Goal: Task Accomplishment & Management: Use online tool/utility

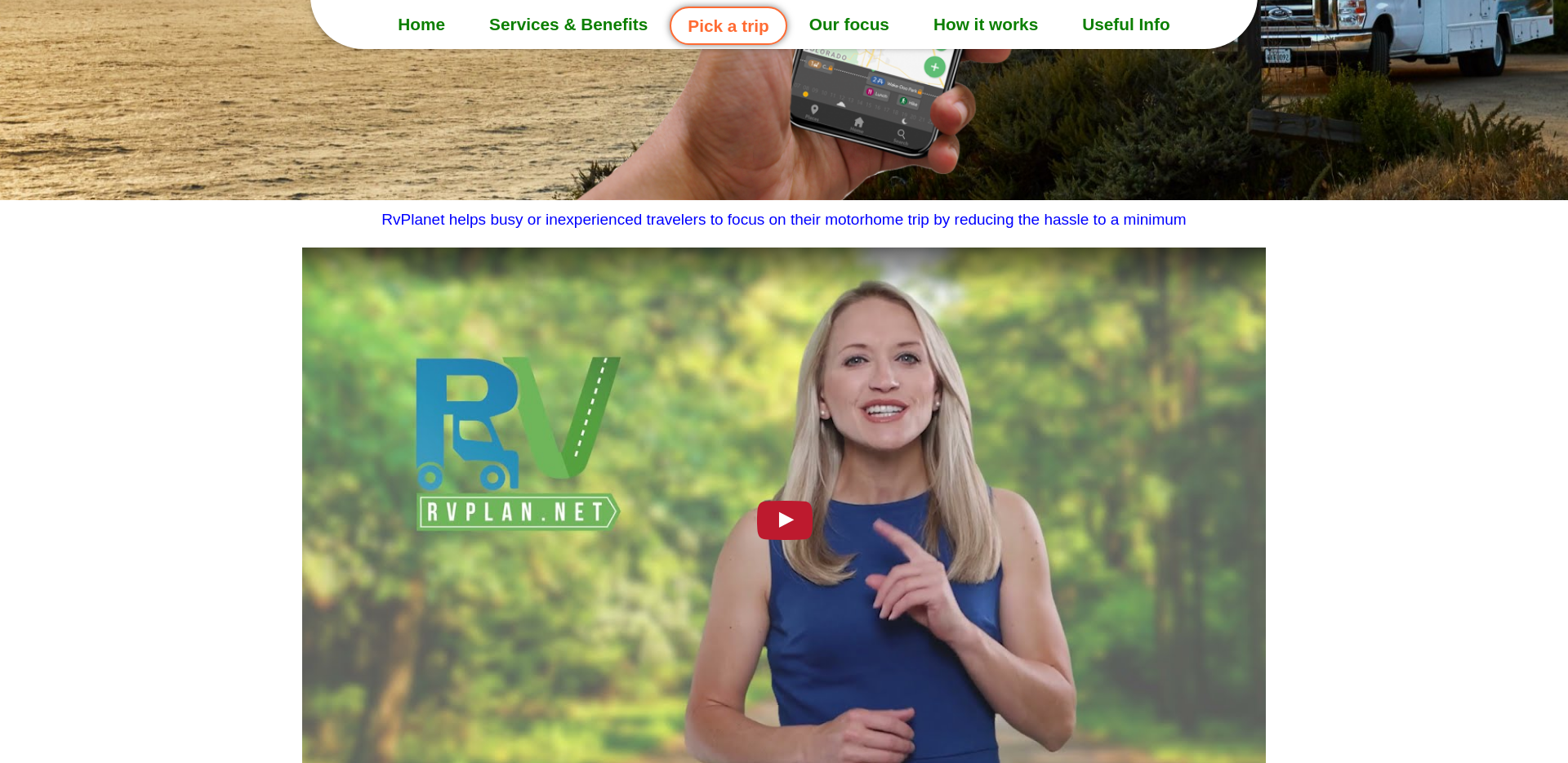
scroll to position [678, 0]
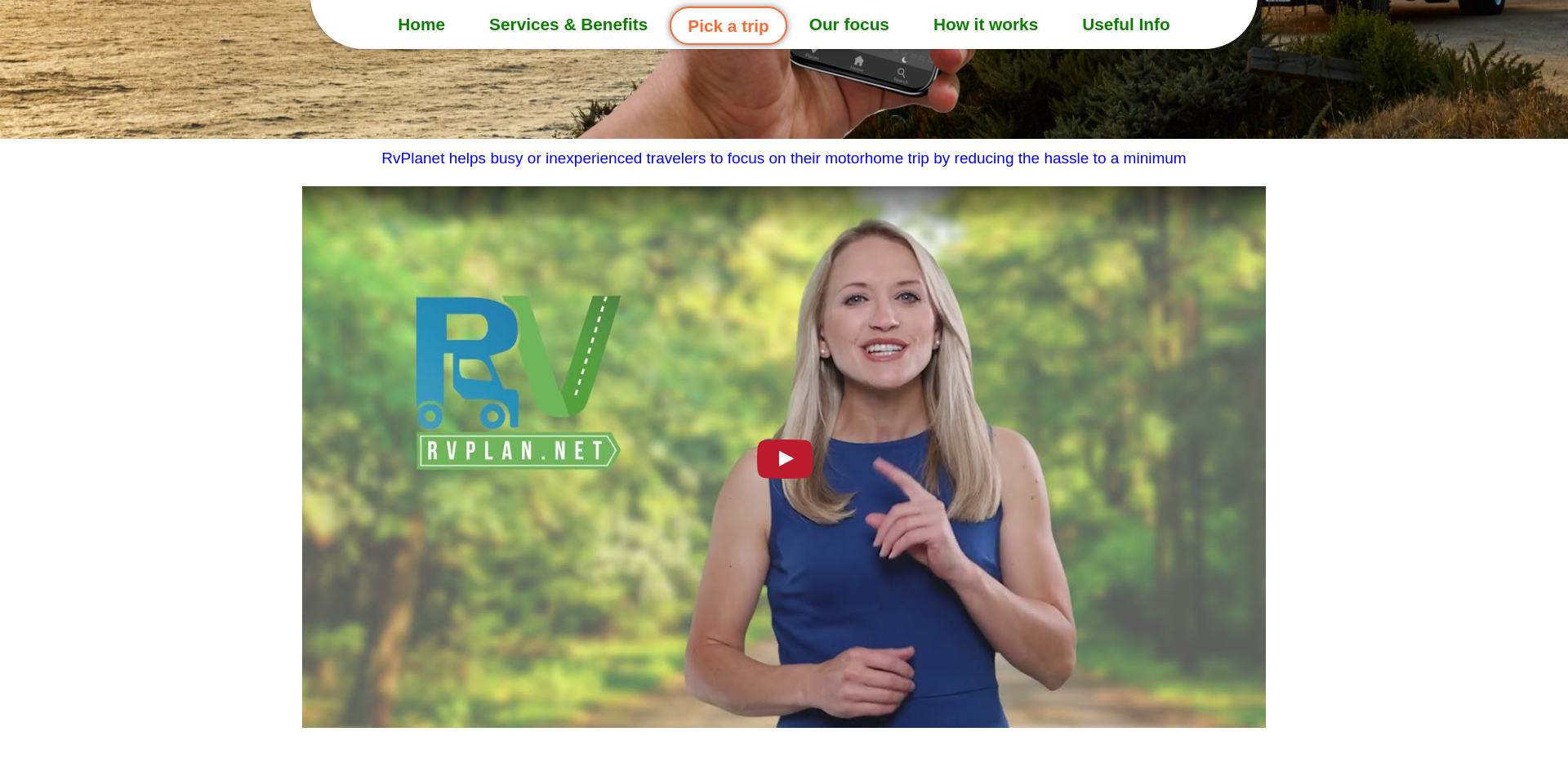
click at [765, 553] on div at bounding box center [784, 457] width 964 height 542
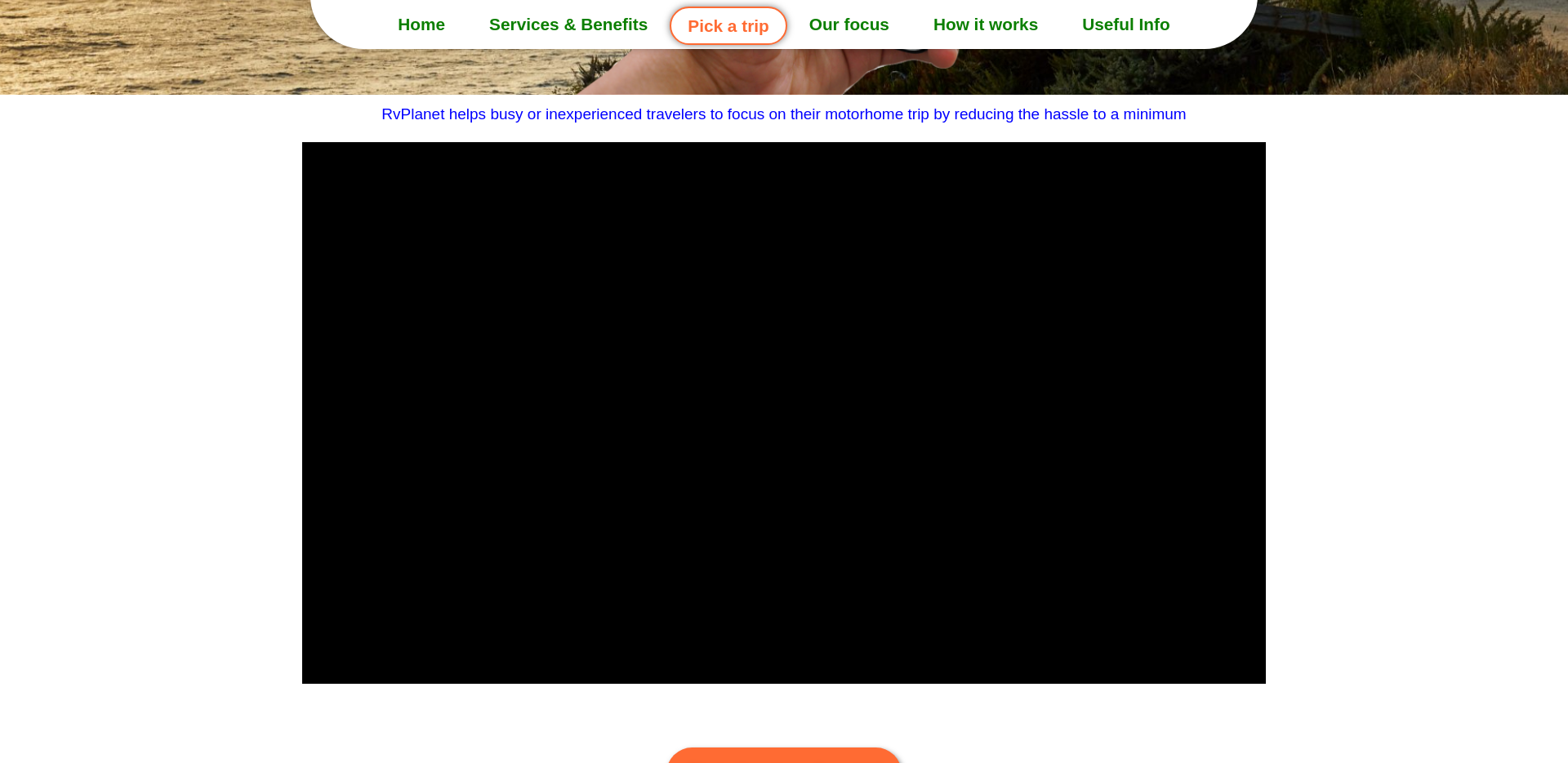
scroll to position [743, 0]
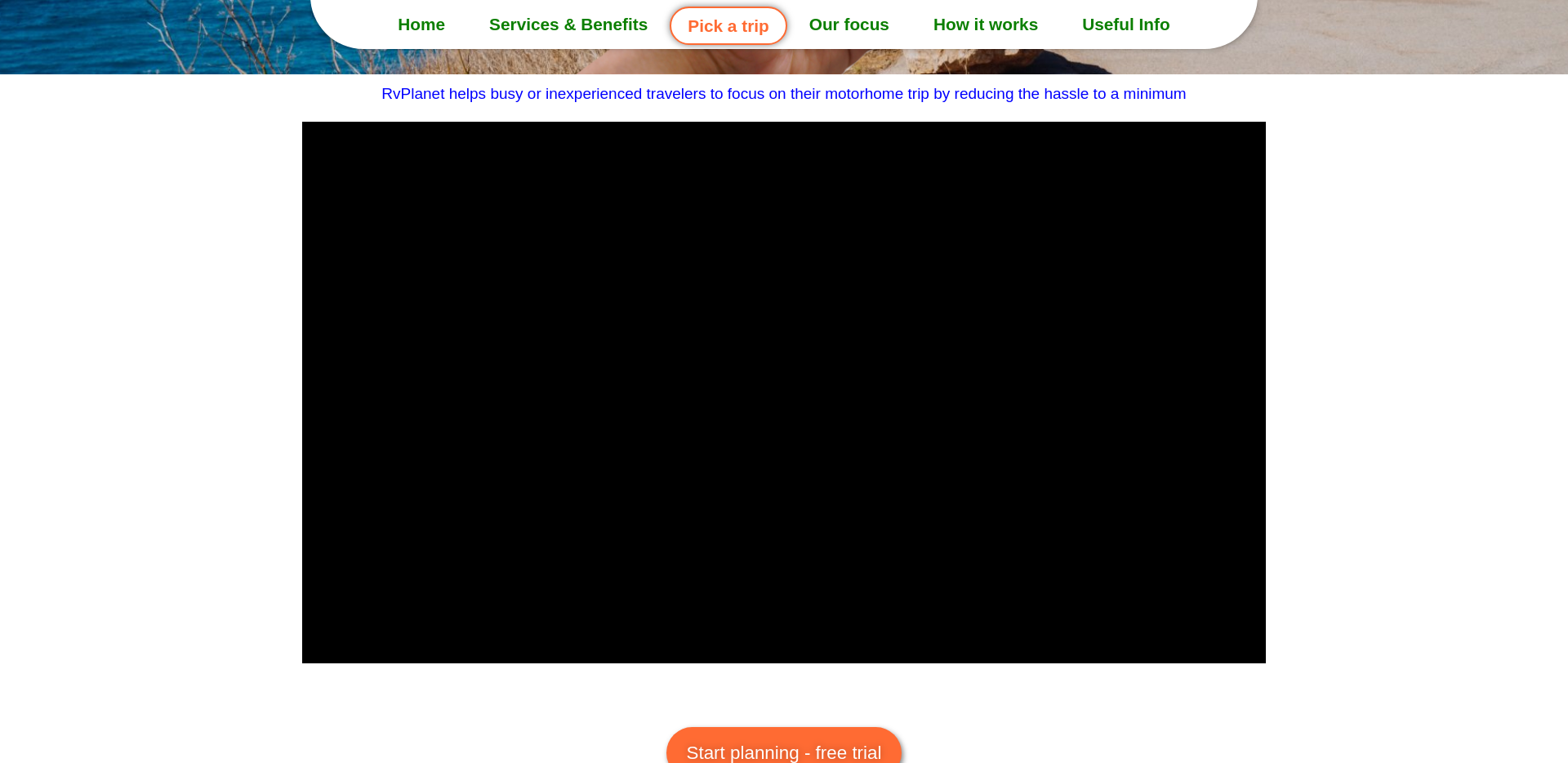
click at [1432, 355] on section at bounding box center [784, 396] width 1568 height 574
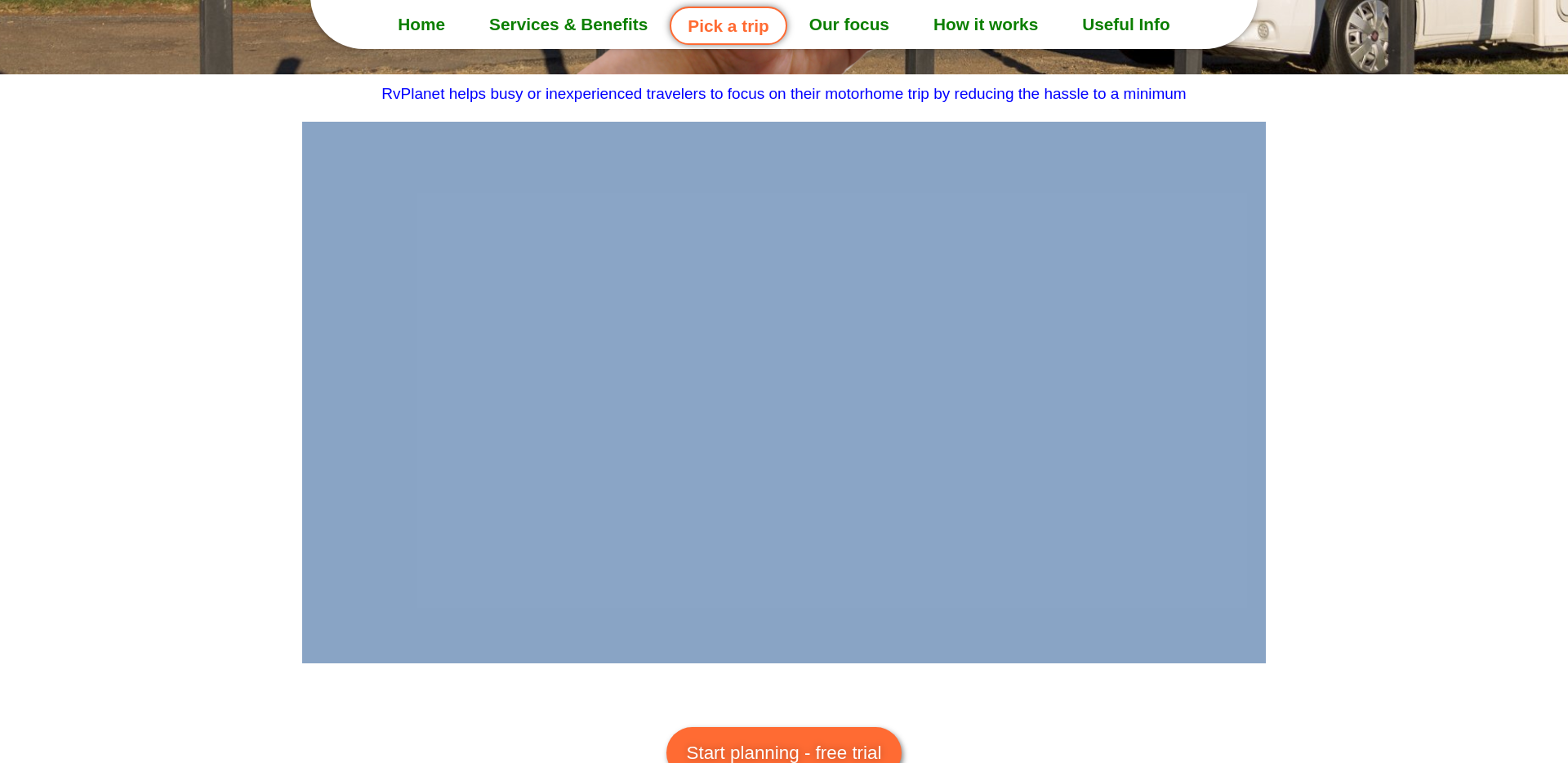
drag, startPoint x: 241, startPoint y: 506, endPoint x: 403, endPoint y: 705, distance: 256.6
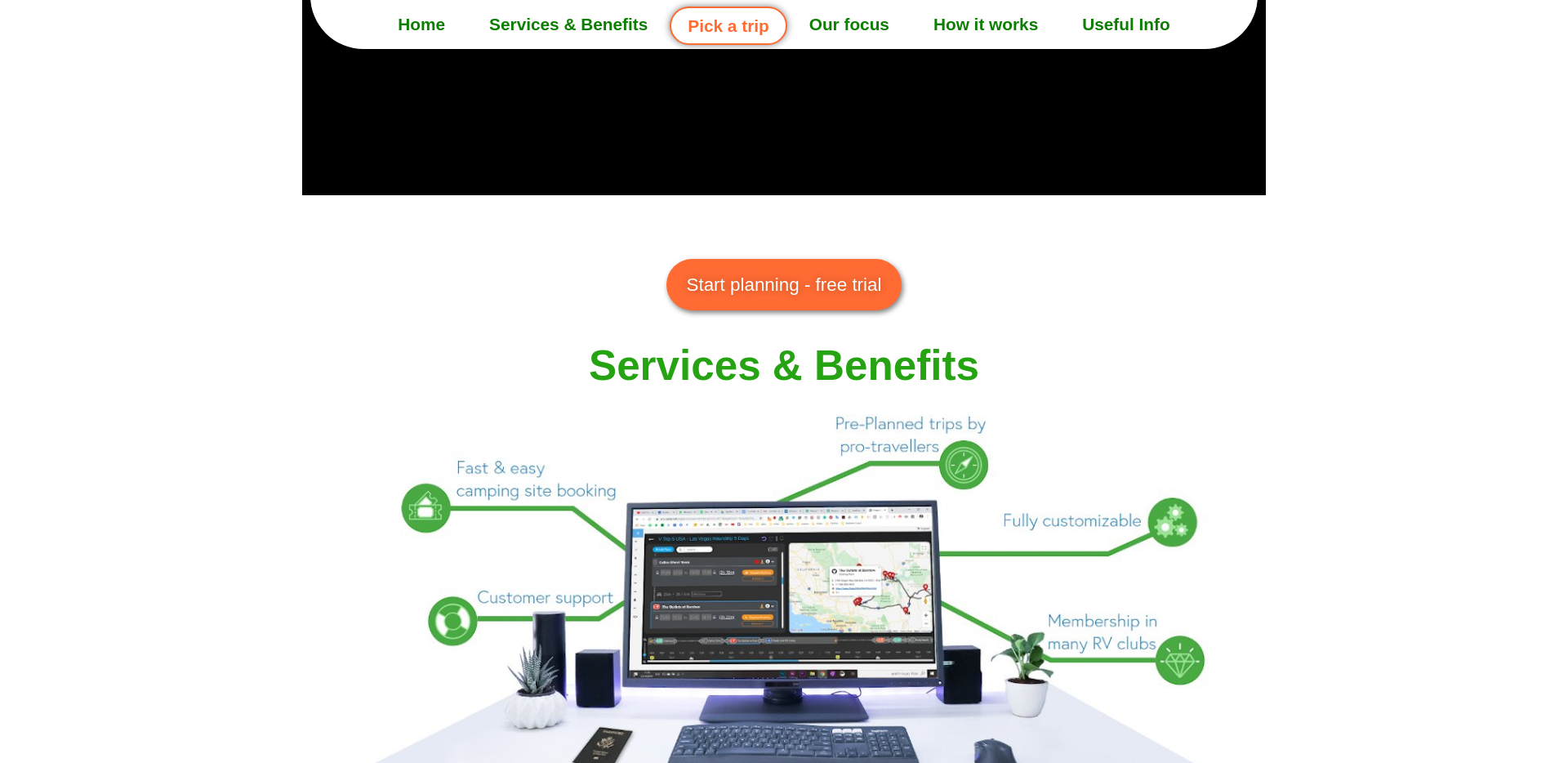
scroll to position [1178, 0]
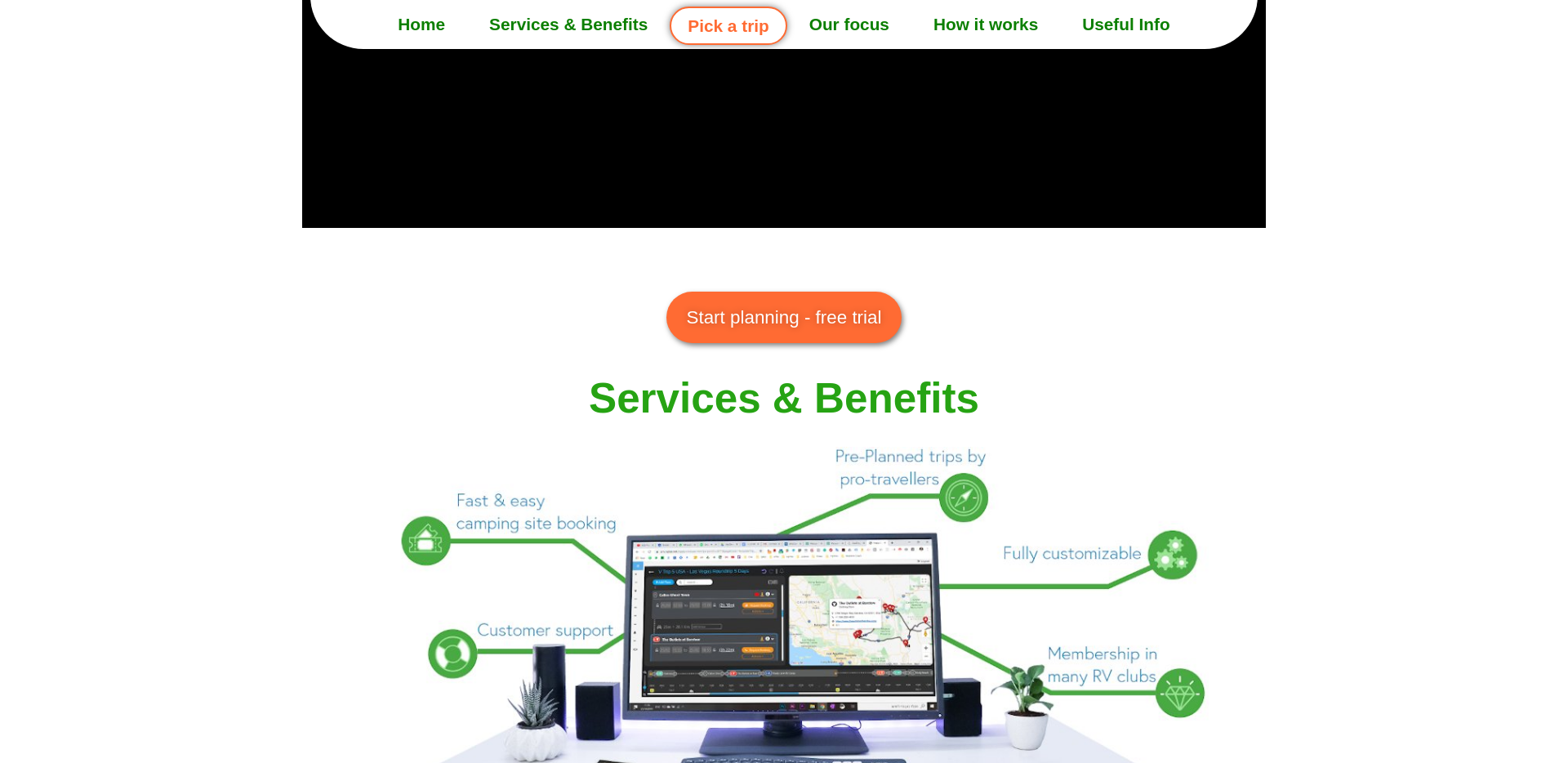
click at [787, 312] on span "Start planning - free trial" at bounding box center [784, 318] width 195 height 28
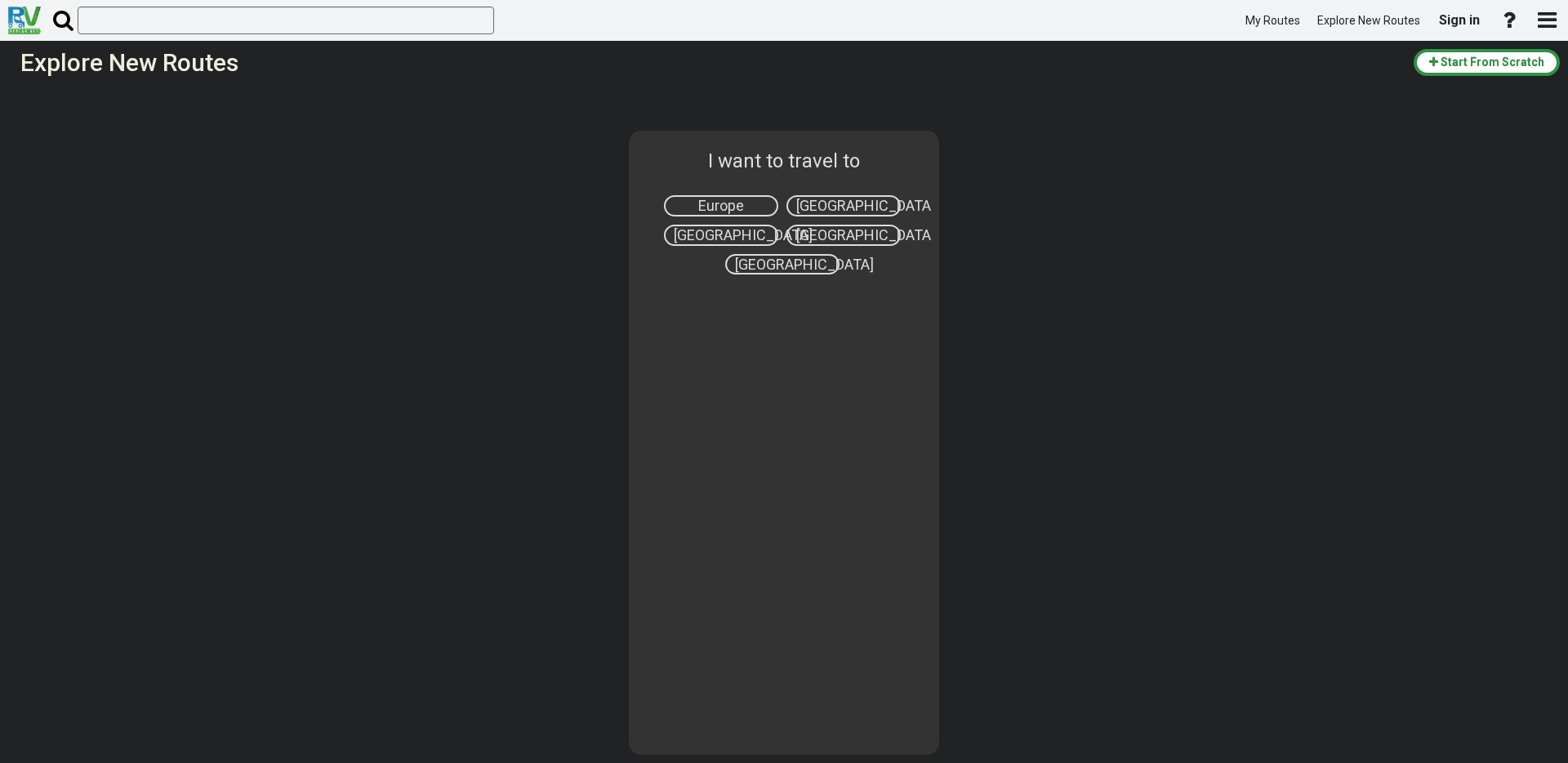
click at [875, 211] on span "[GEOGRAPHIC_DATA]" at bounding box center [865, 206] width 139 height 18
select select "number:2"
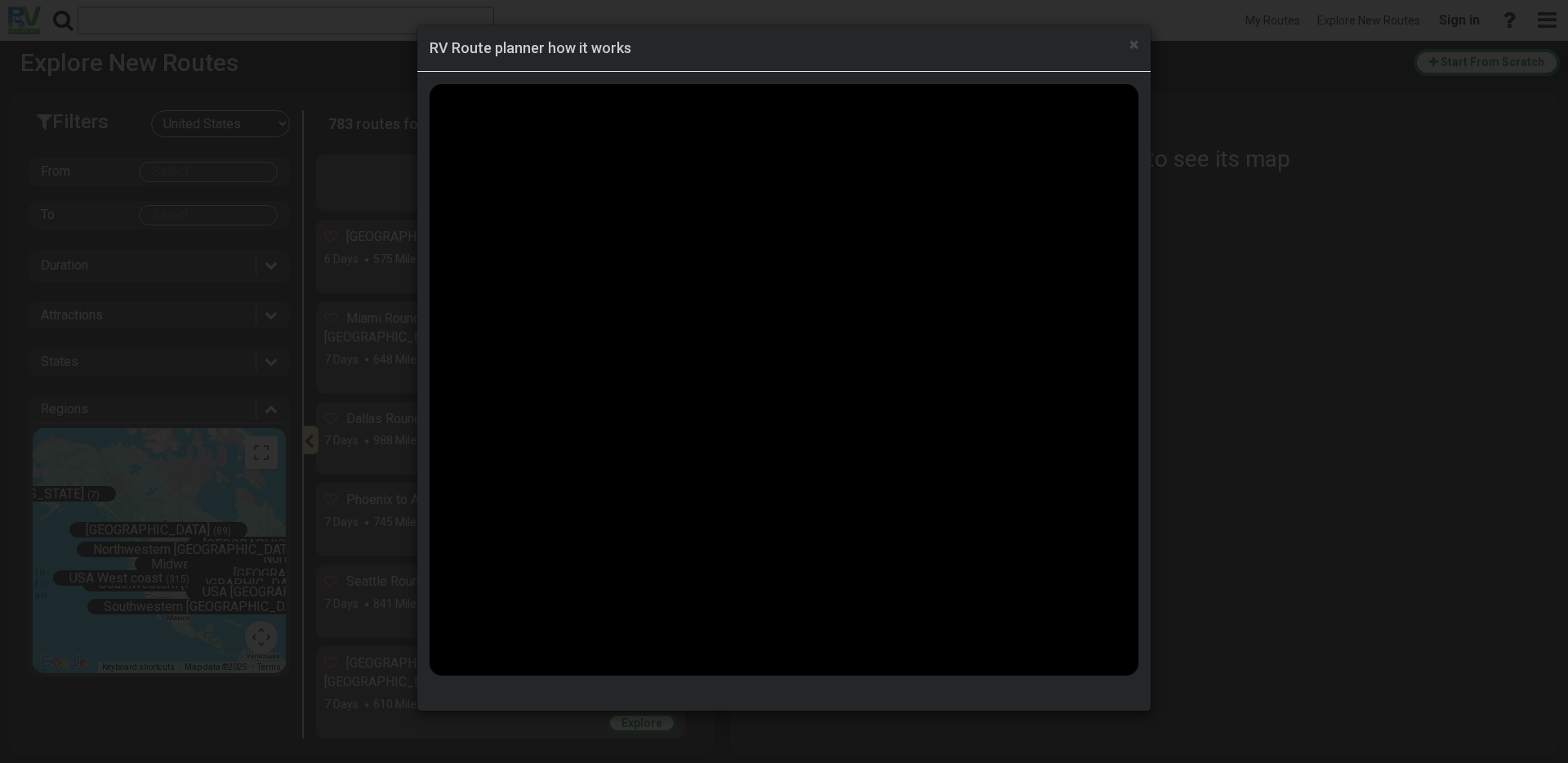
click at [1206, 354] on div "× RV Route planner how it works" at bounding box center [784, 381] width 1568 height 763
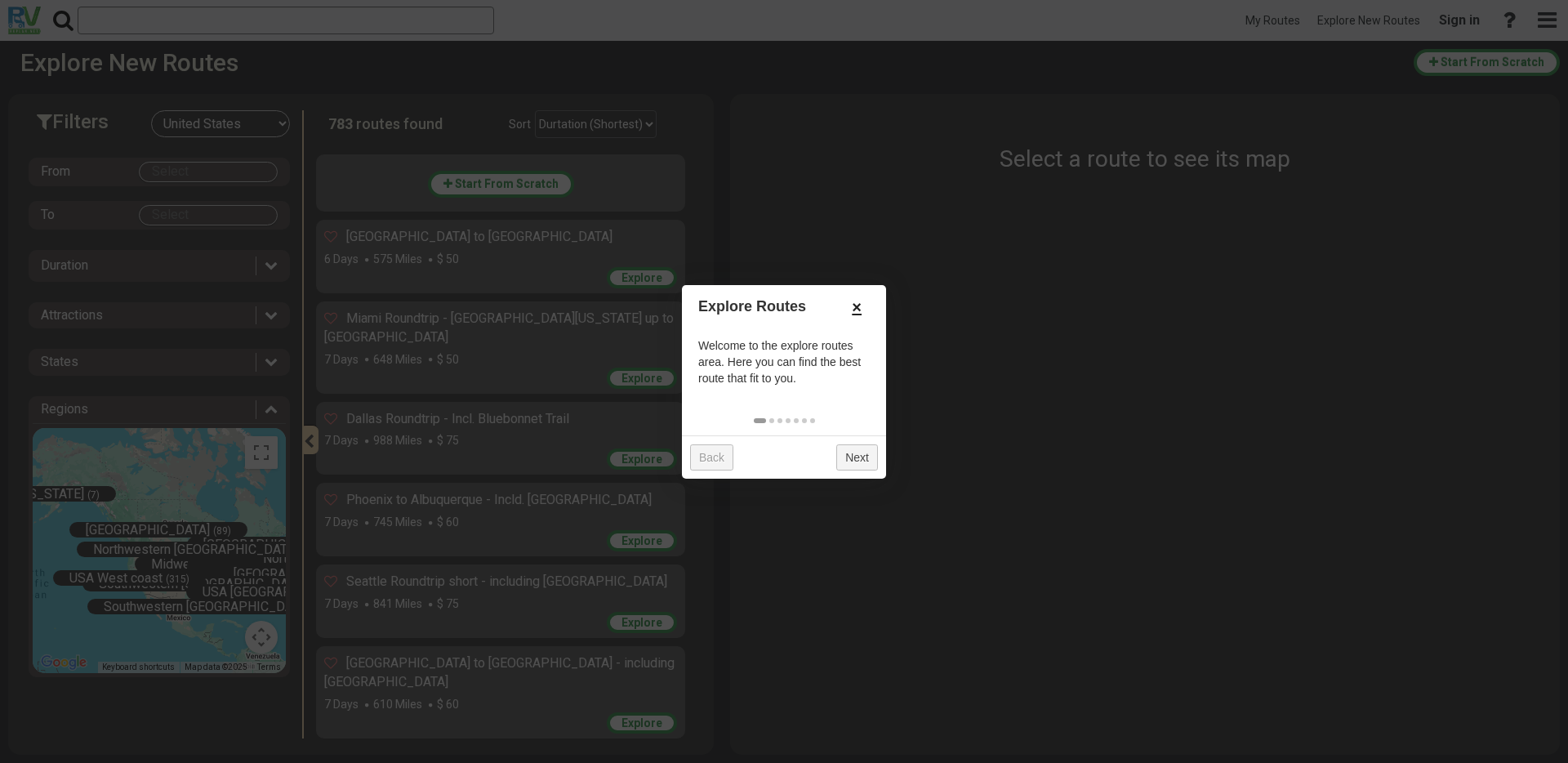
click at [858, 316] on link "×" at bounding box center [856, 307] width 26 height 28
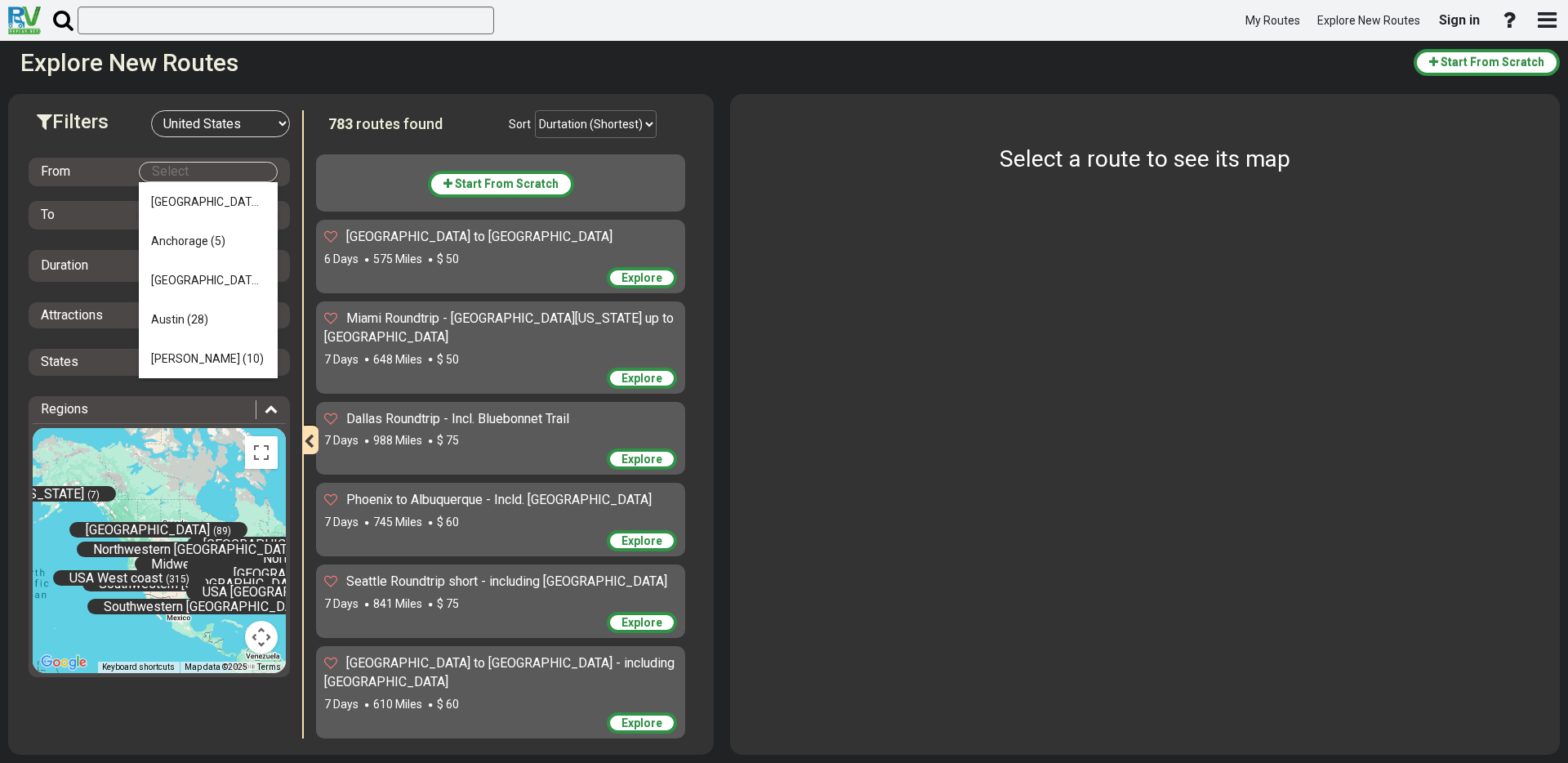
click at [200, 171] on body "My Routes Explore New Routes Sign in ×" at bounding box center [784, 381] width 1568 height 763
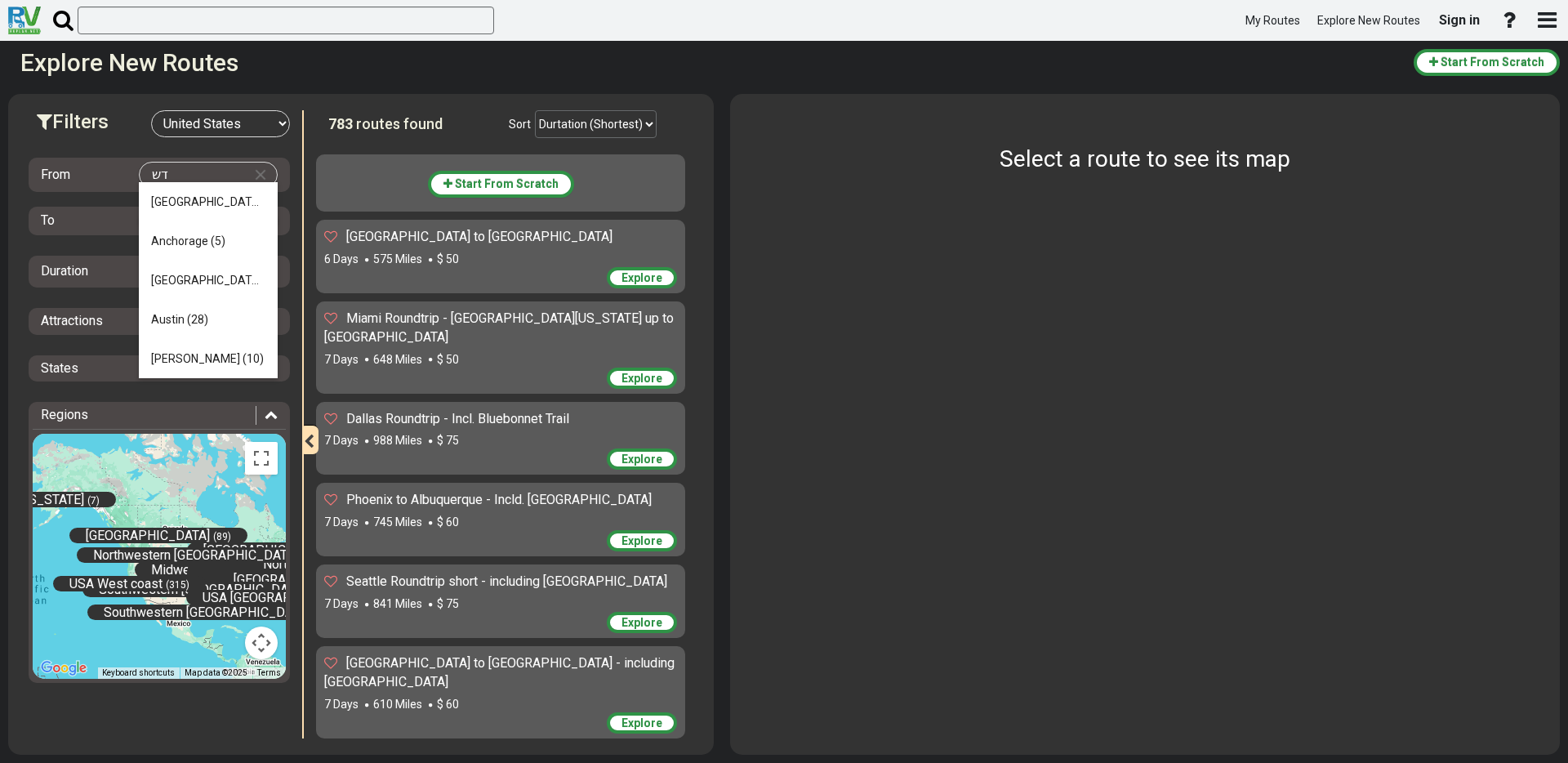
type input "ד"
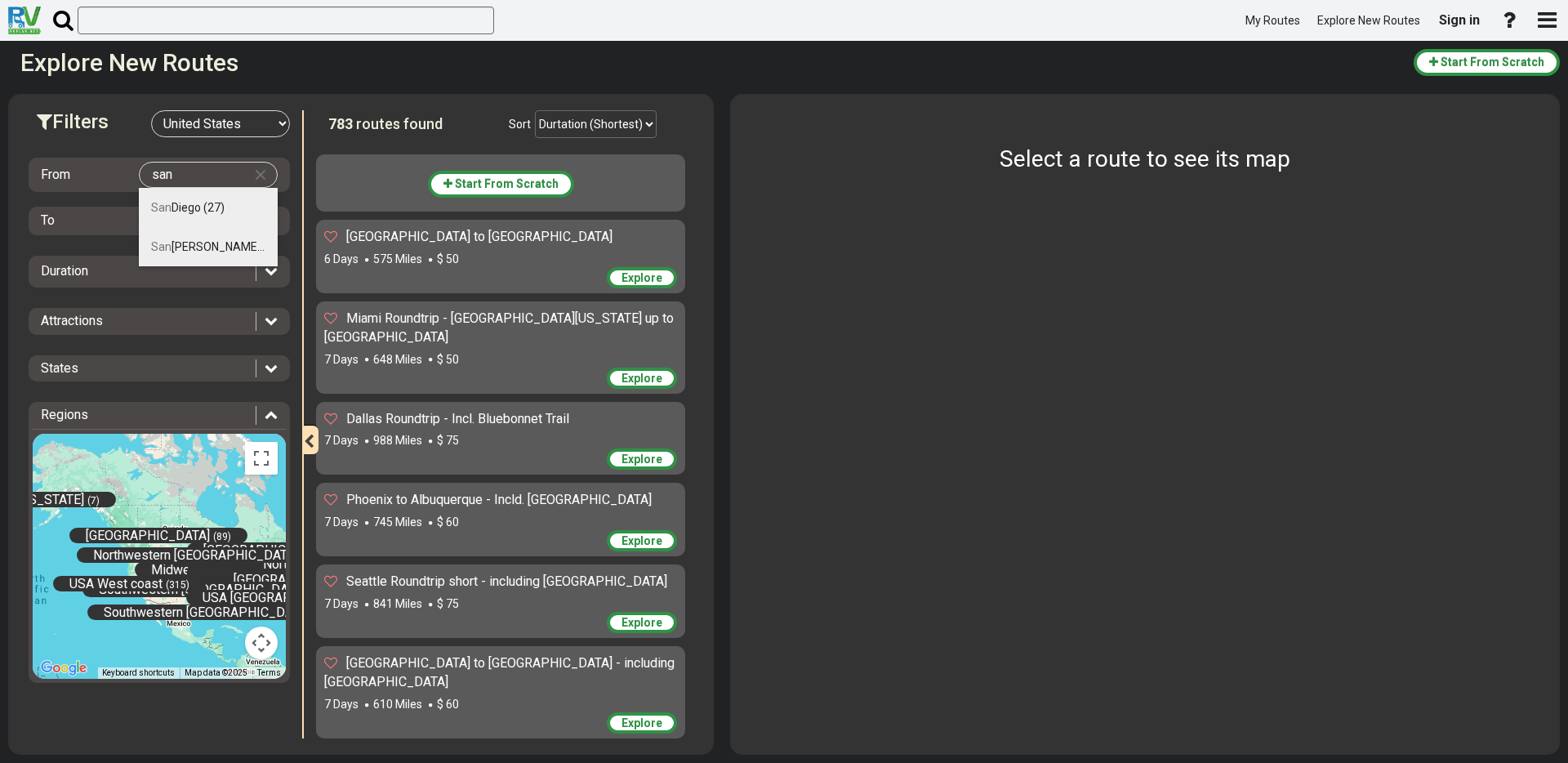
click at [196, 240] on span "[GEOGRAPHIC_DATA]" at bounding box center [208, 247] width 114 height 13
type input "[GEOGRAPHIC_DATA]"
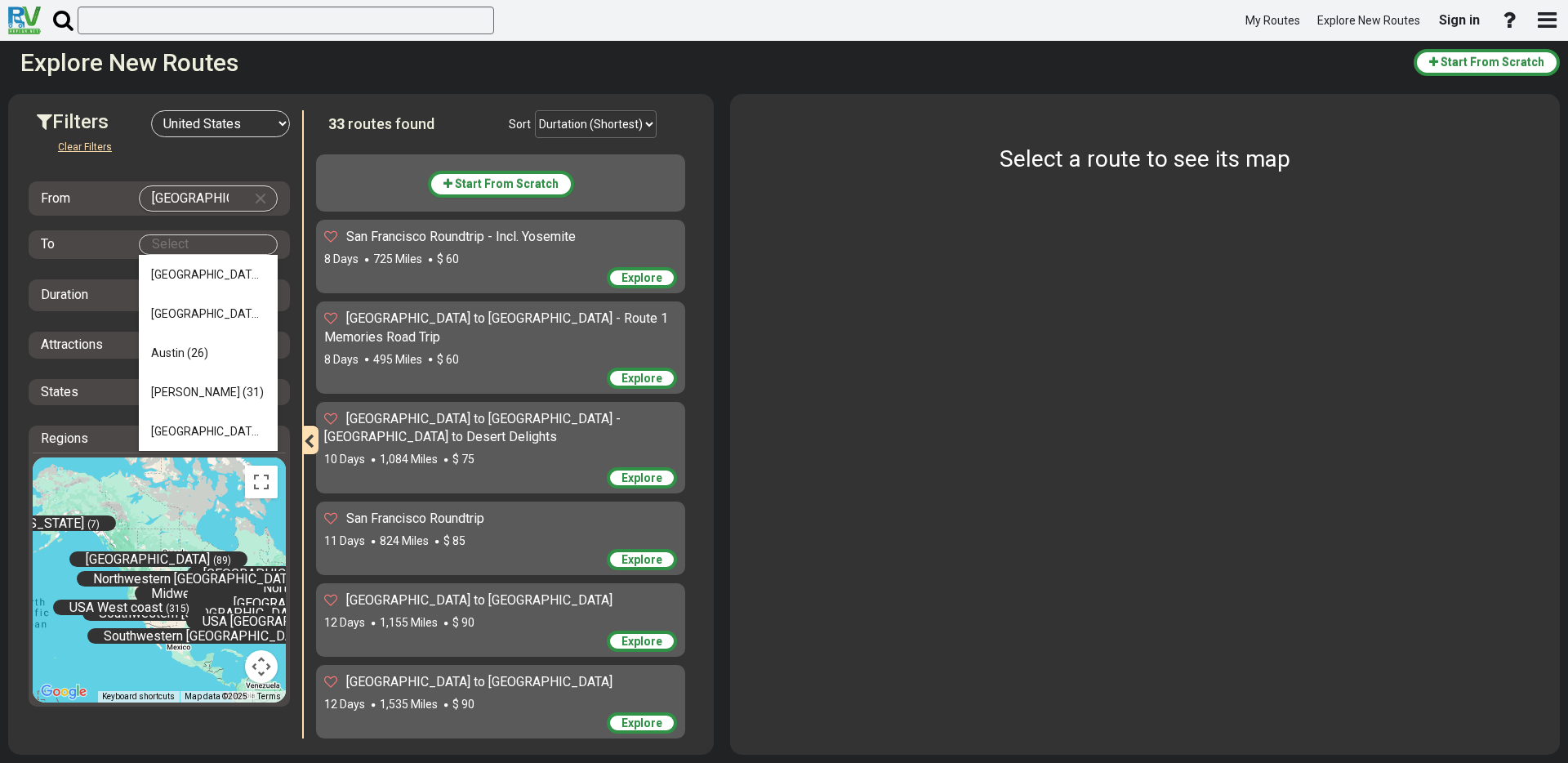
click at [180, 246] on body "My Routes Explore New Routes Sign in ×" at bounding box center [784, 381] width 1568 height 763
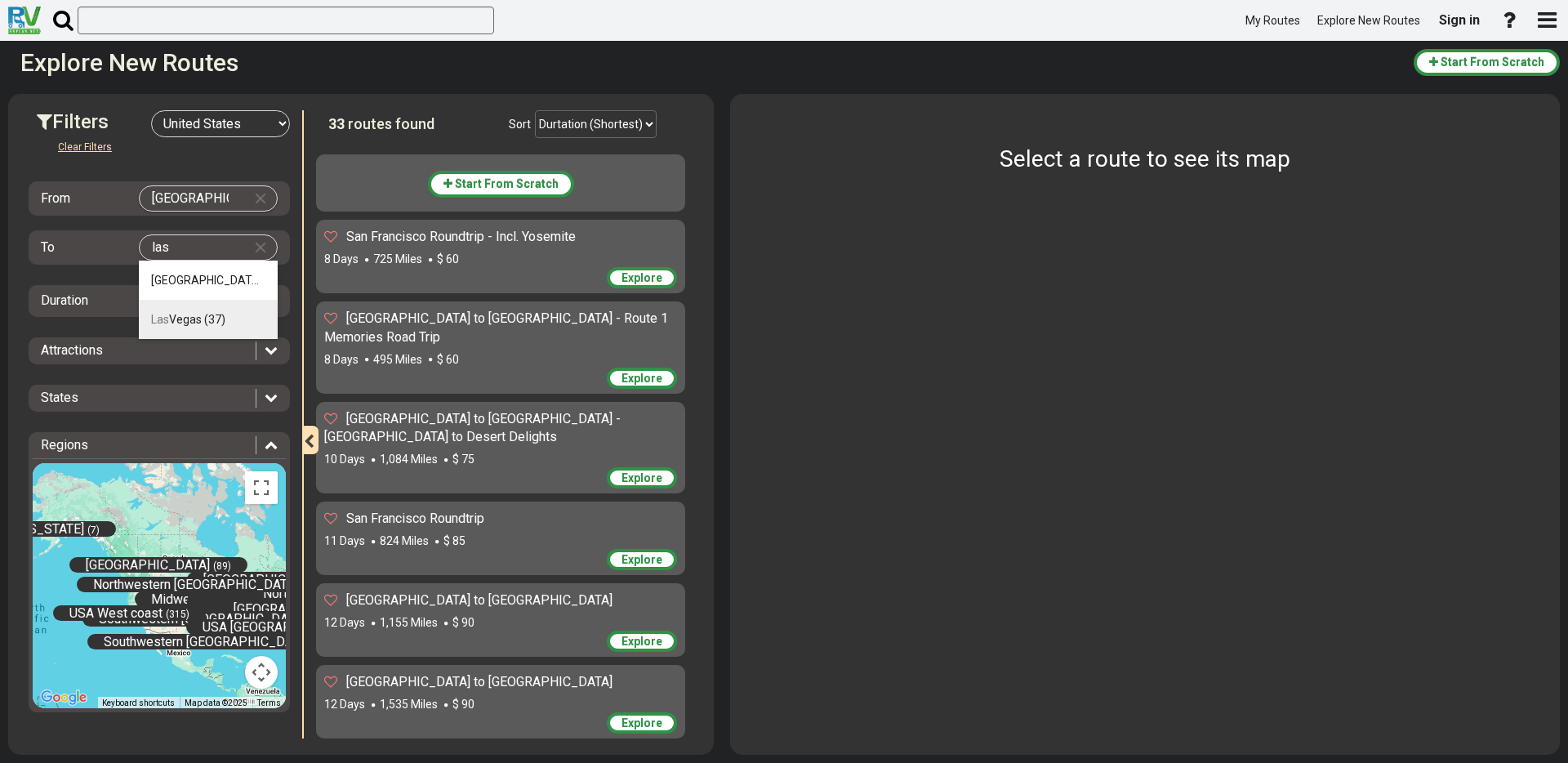
click at [185, 311] on li "[GEOGRAPHIC_DATA] (37)" at bounding box center [208, 319] width 139 height 39
type input "[GEOGRAPHIC_DATA]"
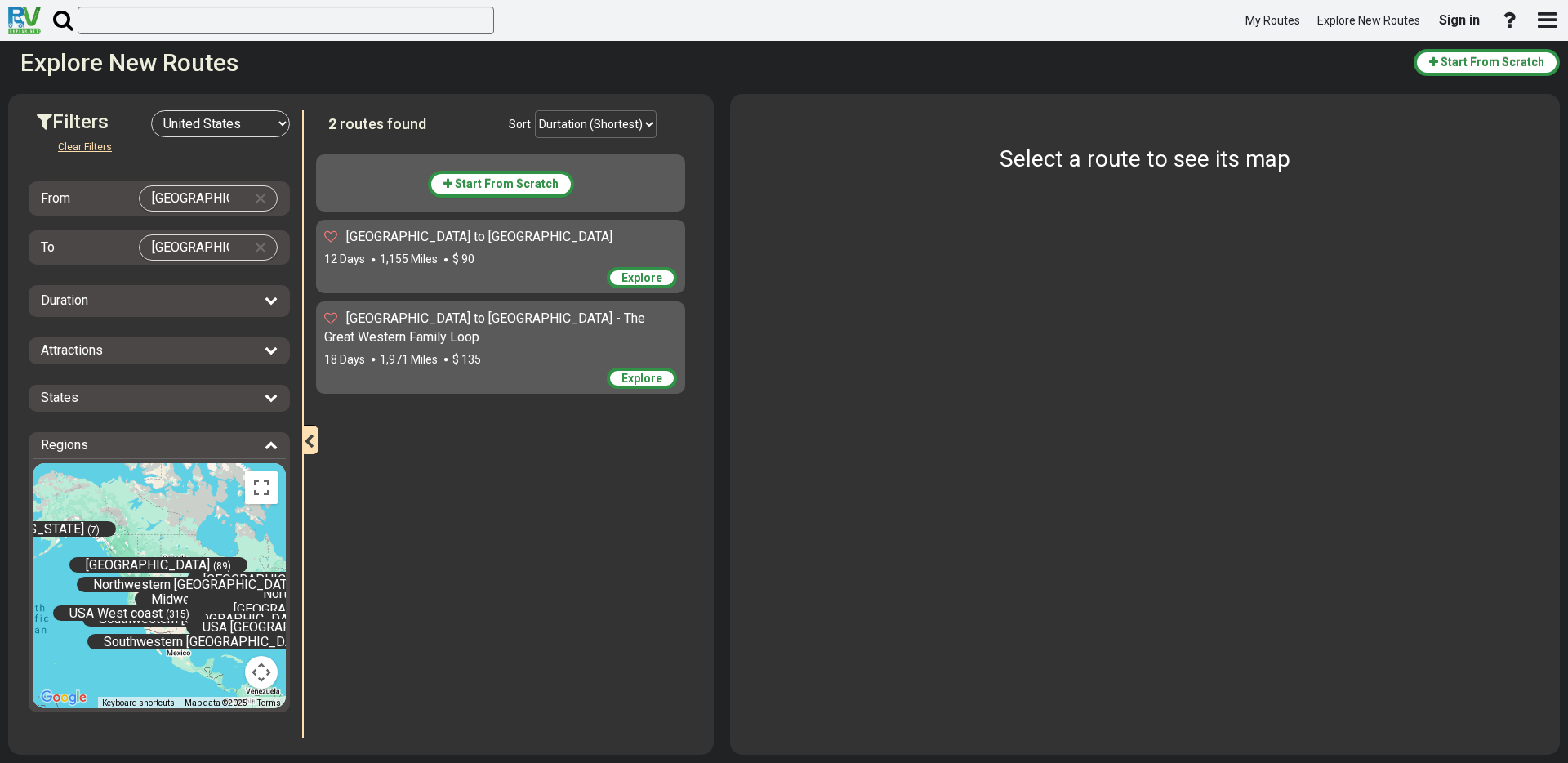
click at [183, 307] on div "Duration" at bounding box center [144, 301] width 206 height 18
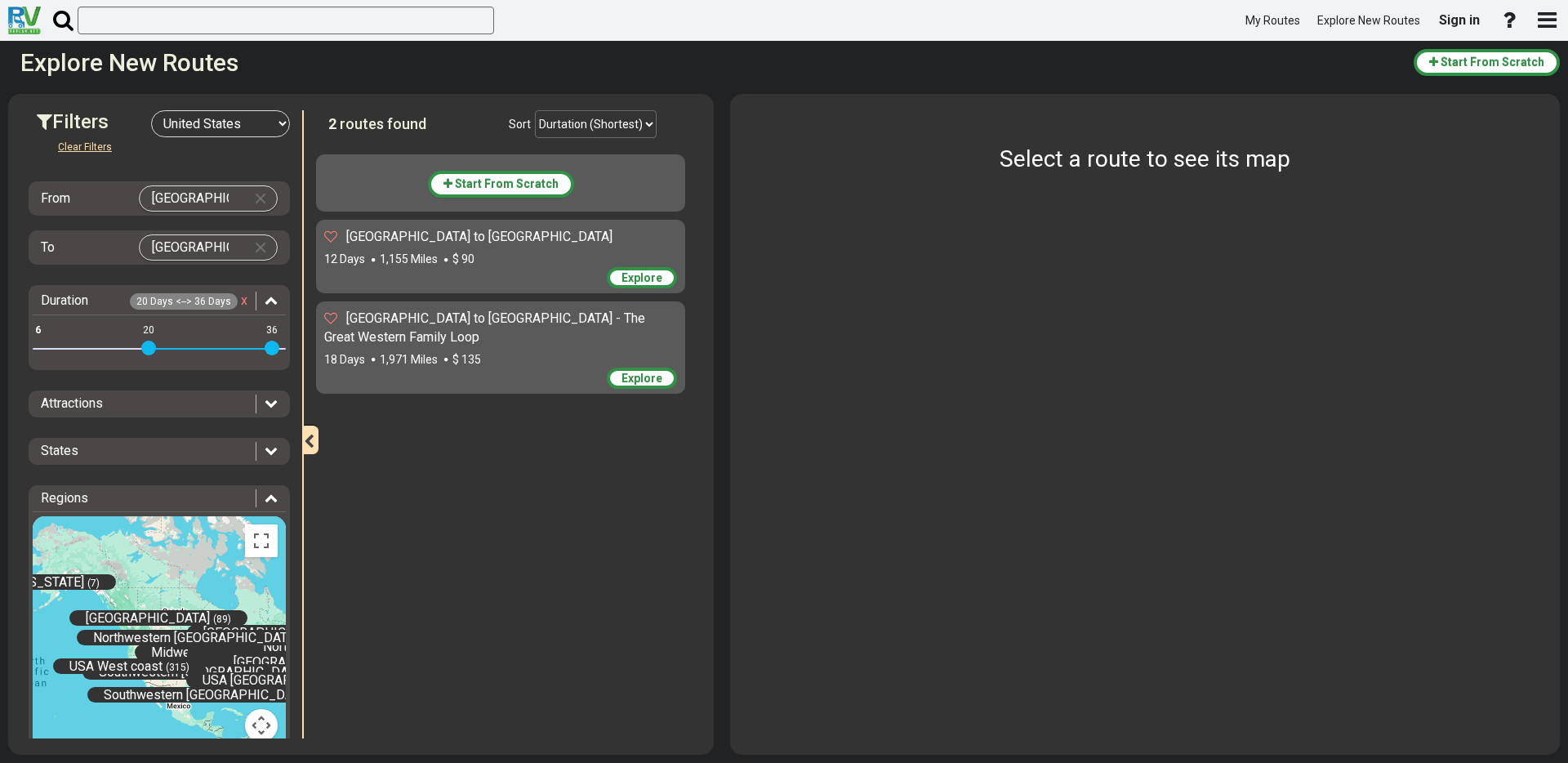
drag, startPoint x: 39, startPoint y: 343, endPoint x: 149, endPoint y: 349, distance: 110.2
click at [149, 349] on span at bounding box center [149, 348] width 15 height 15
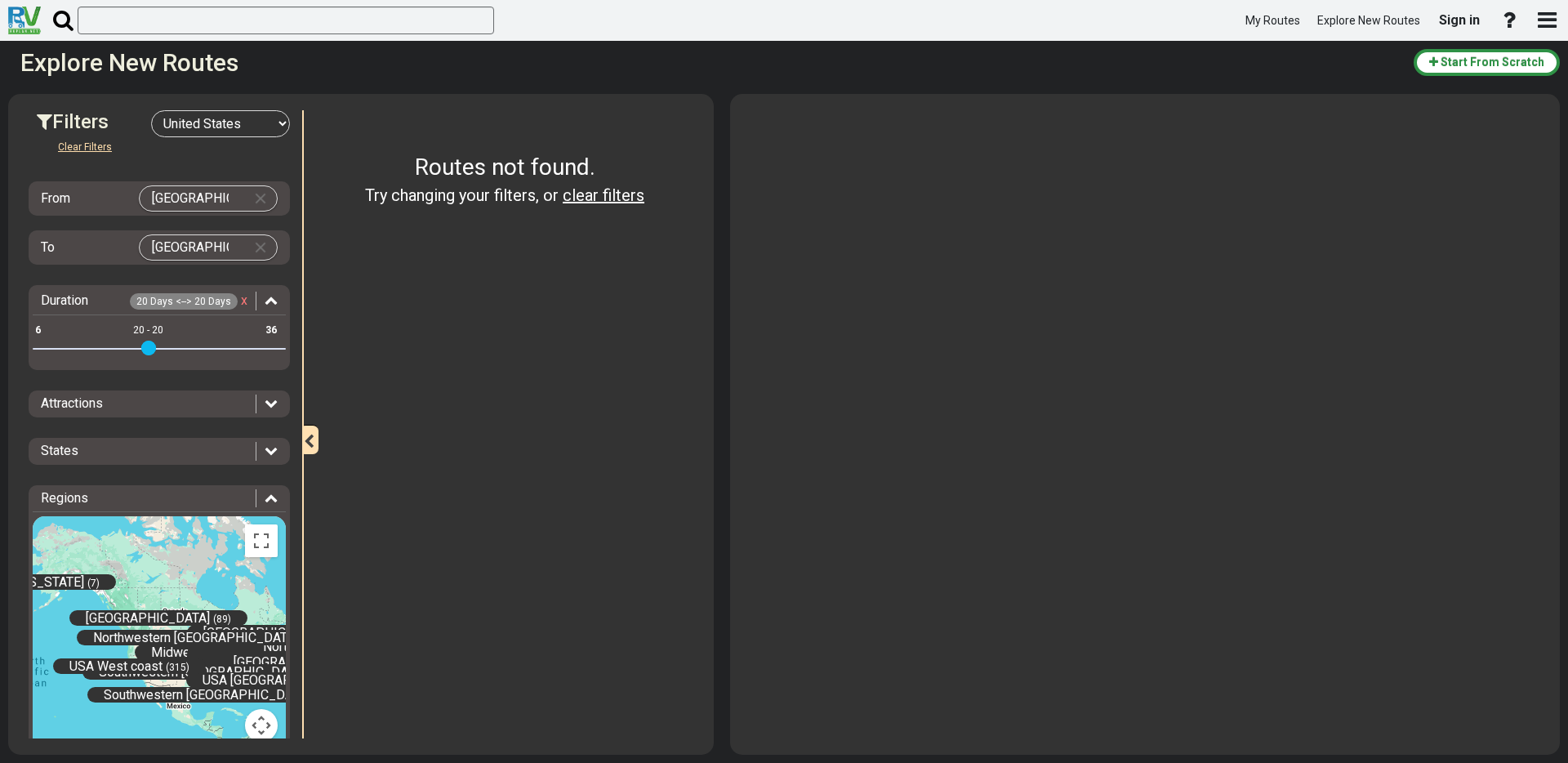
drag, startPoint x: 270, startPoint y: 347, endPoint x: 151, endPoint y: 346, distance: 119.0
click at [151, 348] on div "6 36 20 20 20 - 20" at bounding box center [159, 349] width 253 height 3
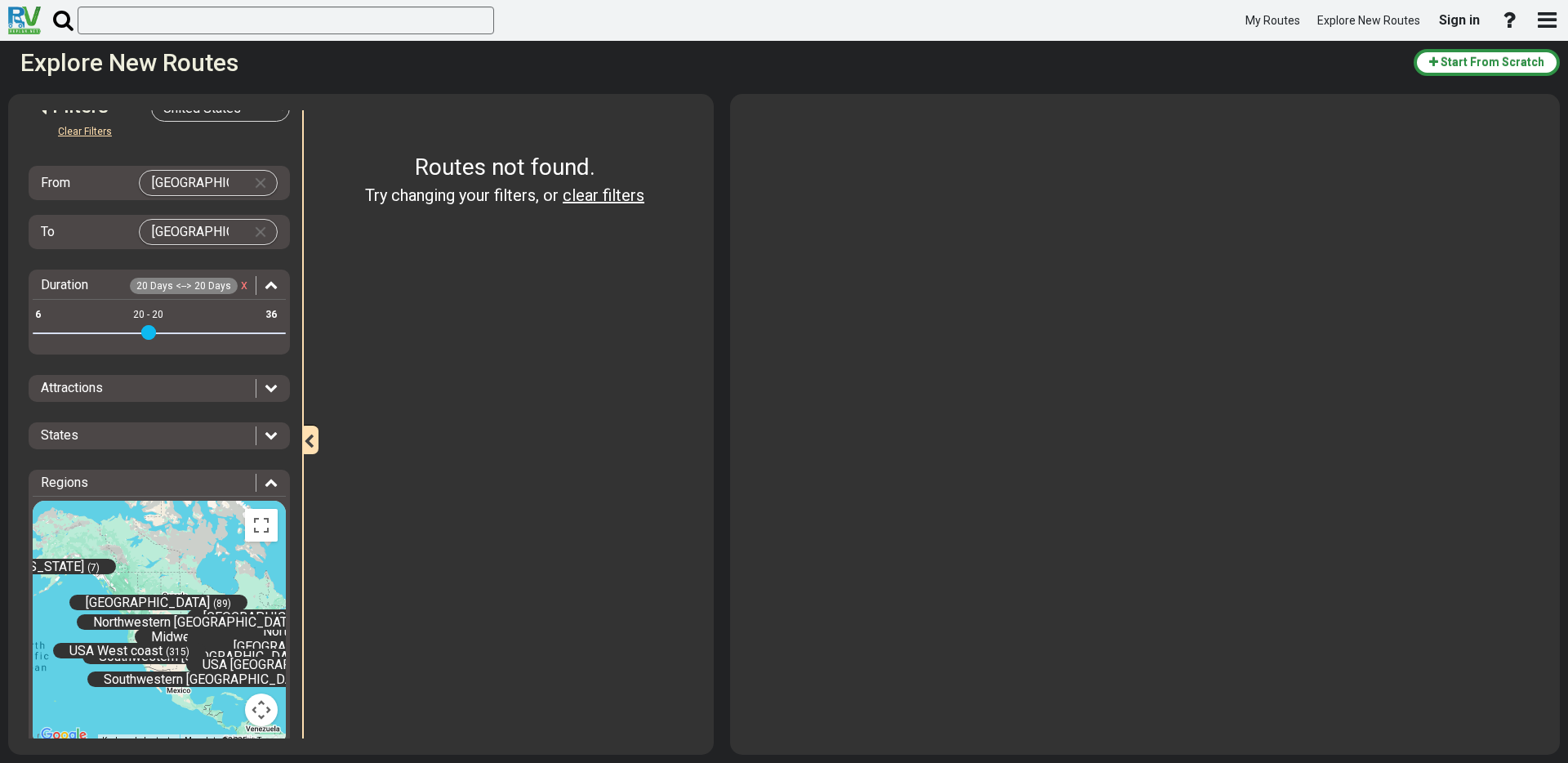
scroll to position [42, 0]
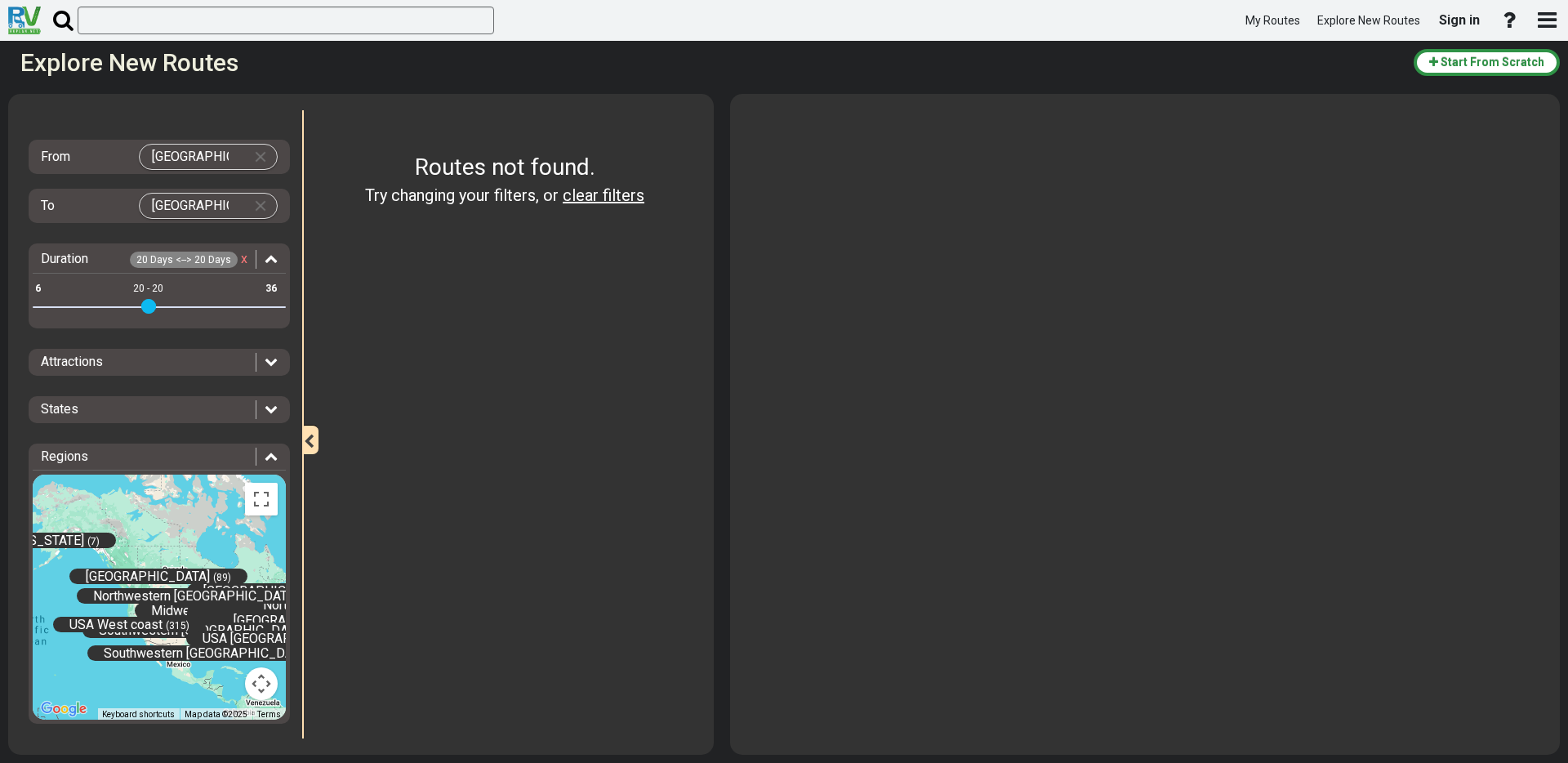
click at [148, 344] on div "Clear Filters From [GEOGRAPHIC_DATA] To [GEOGRAPHIC_DATA] Duration 20 Days <-->…" at bounding box center [159, 416] width 261 height 643
click at [148, 361] on div "Attractions" at bounding box center [148, 362] width 215 height 18
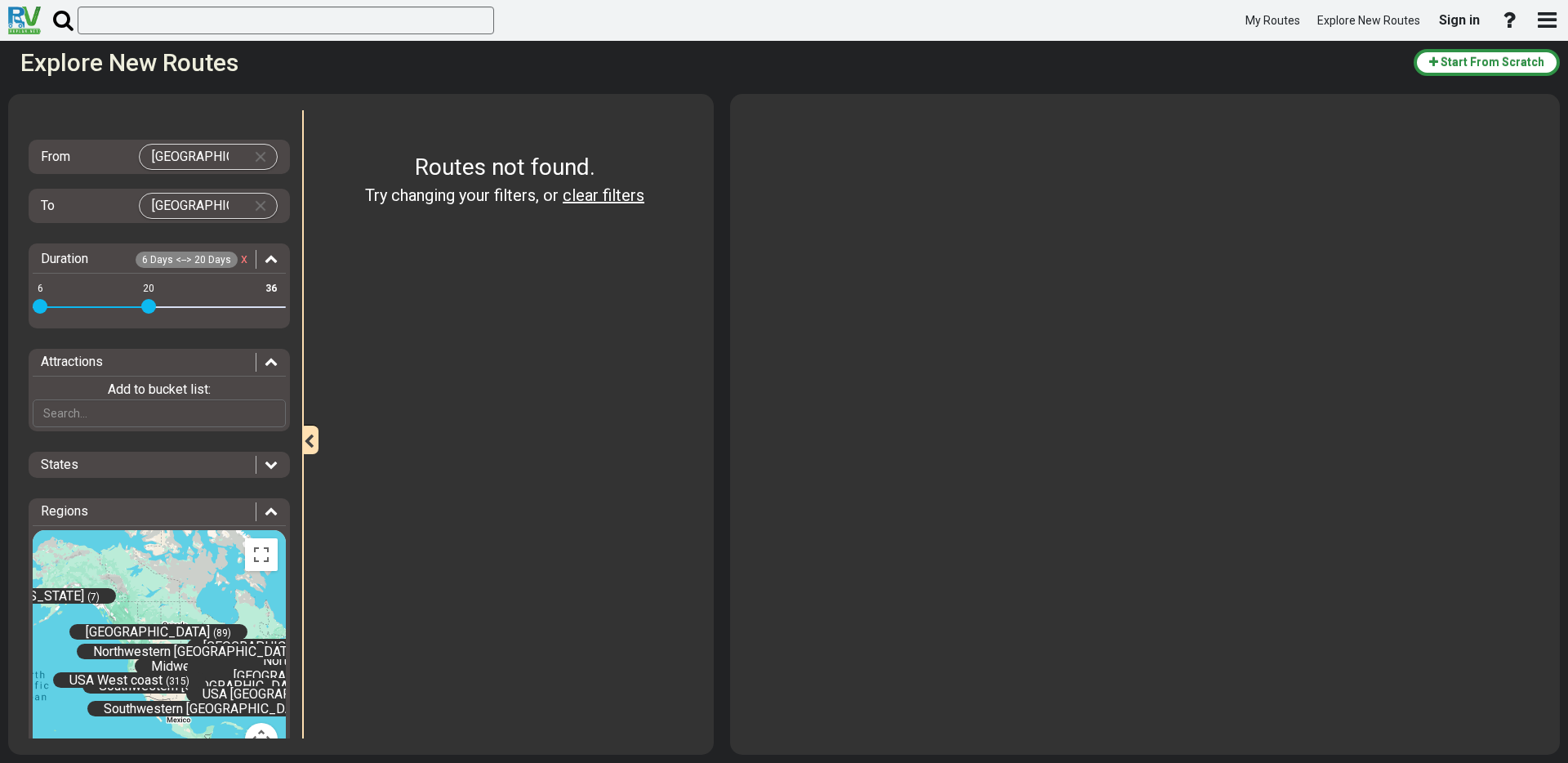
drag, startPoint x: 146, startPoint y: 308, endPoint x: -9, endPoint y: 307, distance: 155.0
click at [0, 307] on html "My Routes Explore New Routes Sign in ×" at bounding box center [784, 381] width 1568 height 763
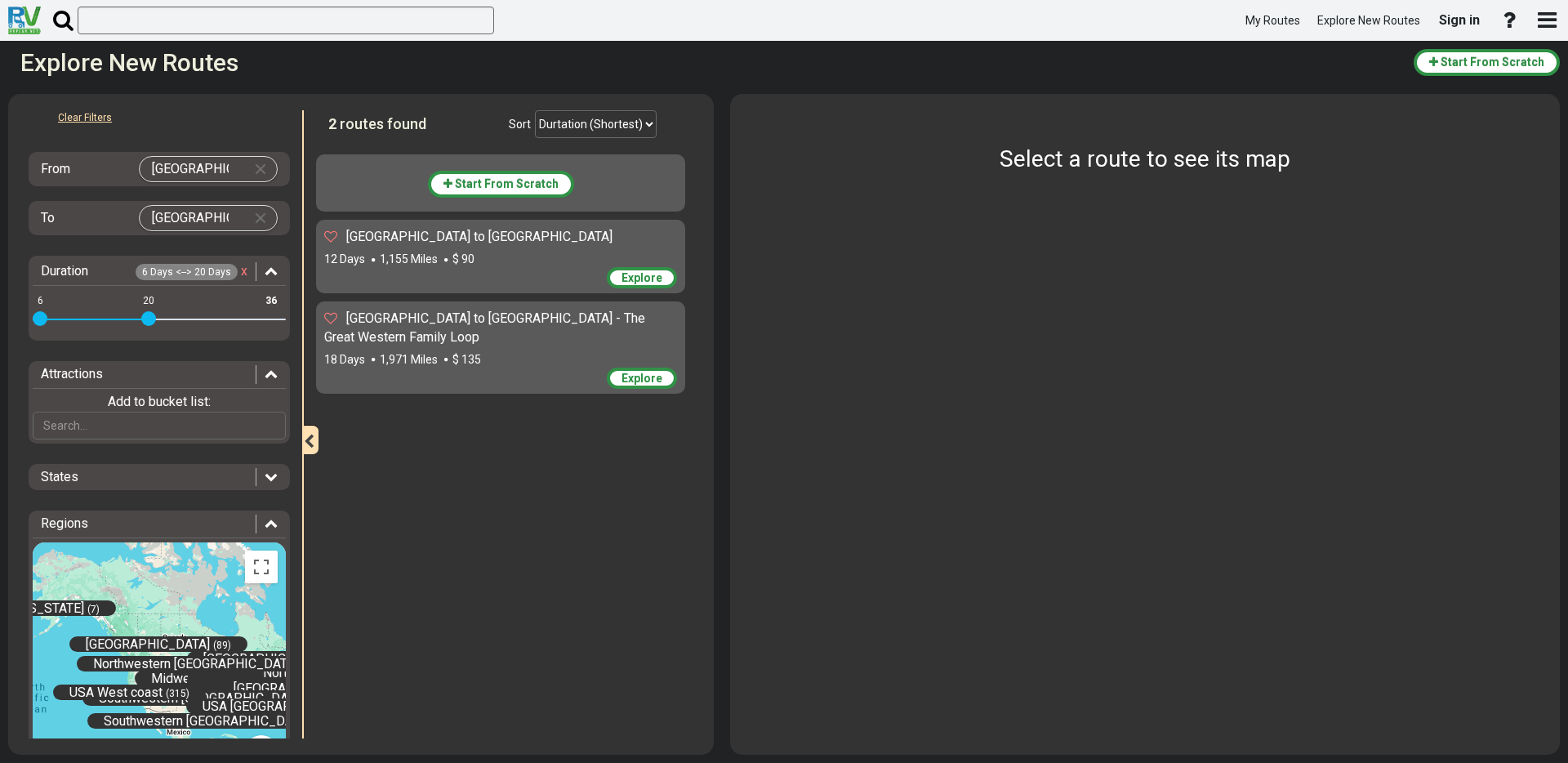
scroll to position [28, 0]
drag, startPoint x: 153, startPoint y: 322, endPoint x: 164, endPoint y: 323, distance: 11.0
click at [164, 323] on span at bounding box center [164, 320] width 15 height 15
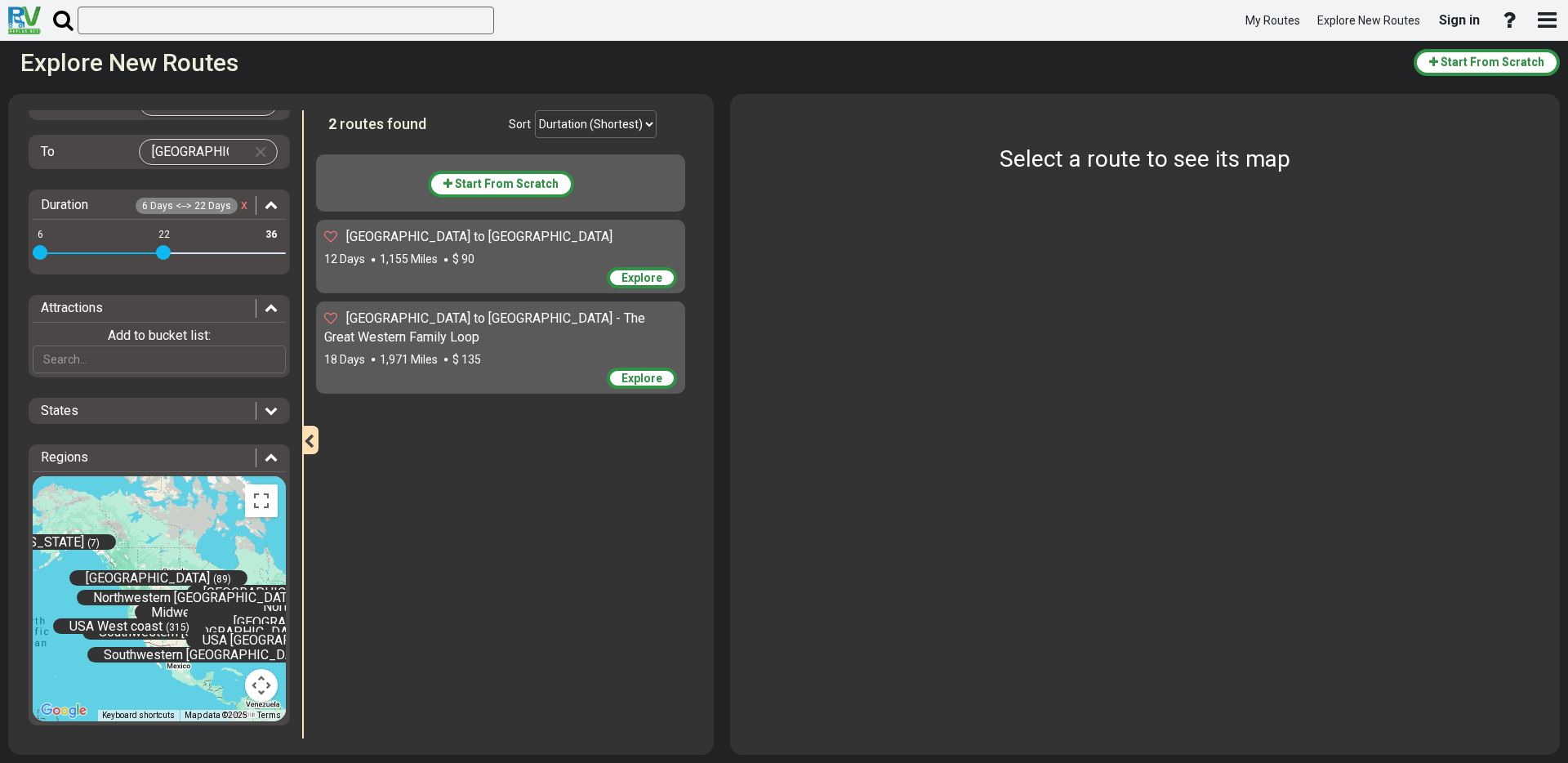
scroll to position [97, 0]
click at [464, 336] on div "[GEOGRAPHIC_DATA] to [GEOGRAPHIC_DATA] - The Great Western Family Loop" at bounding box center [500, 328] width 353 height 38
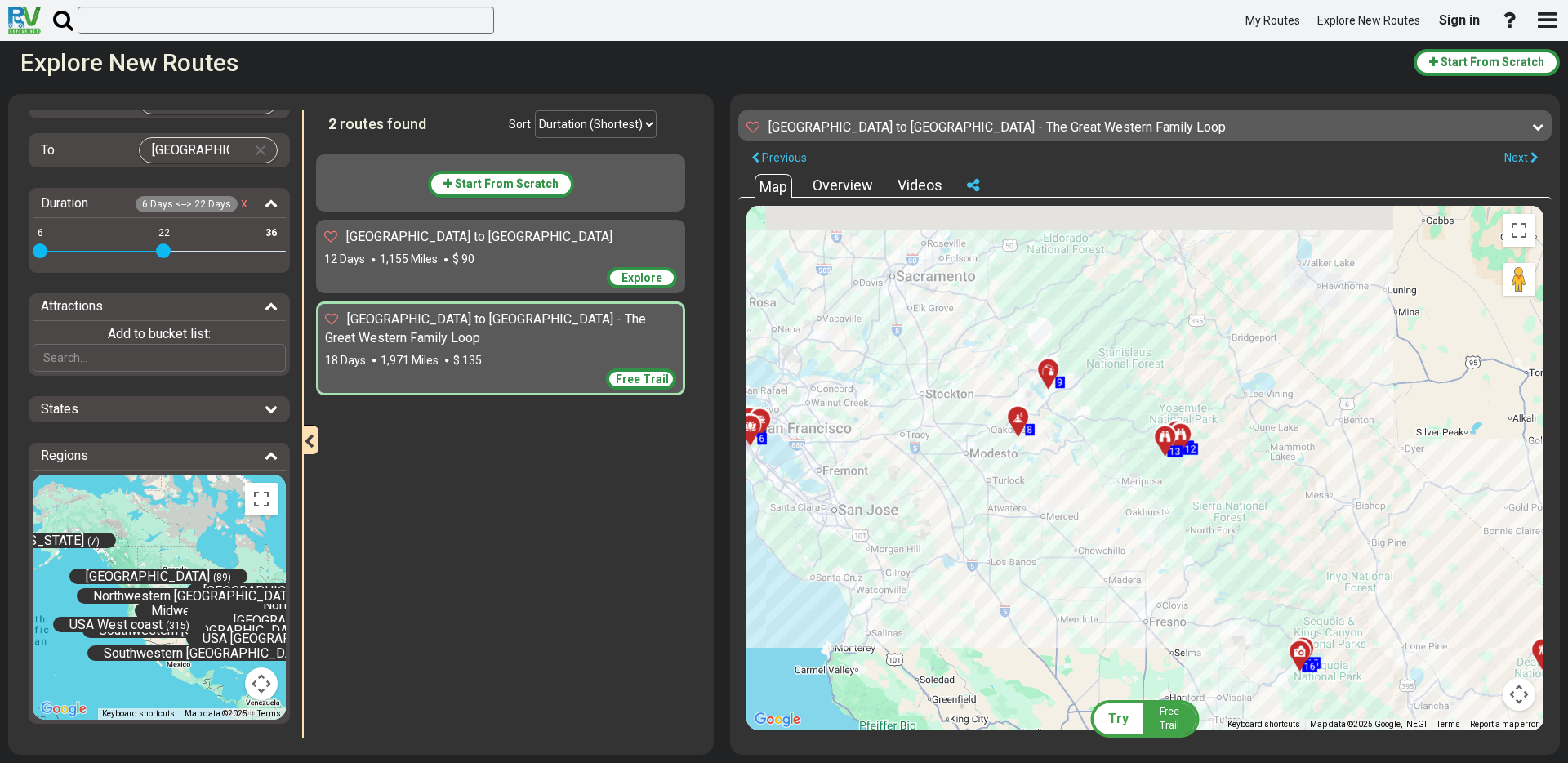
drag, startPoint x: 947, startPoint y: 375, endPoint x: 1028, endPoint y: 525, distance: 170.5
click at [1028, 525] on div "To activate drag with keyboard, press Alt + Enter. Once in keyboard drag state,…" at bounding box center [1145, 468] width 797 height 525
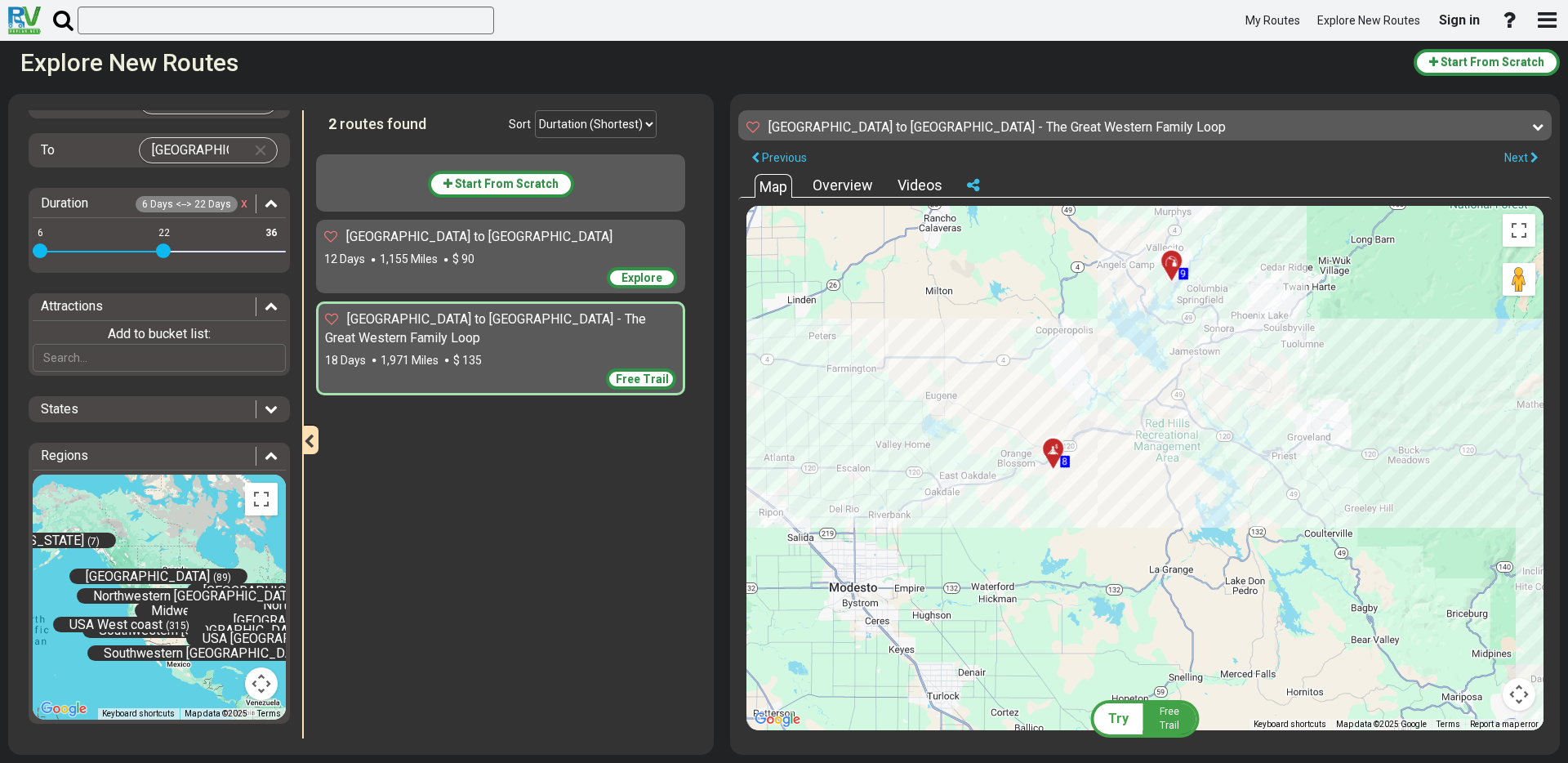
drag, startPoint x: 988, startPoint y: 300, endPoint x: 1073, endPoint y: 571, distance: 284.0
click at [1073, 571] on div "To activate drag with keyboard, press Alt + Enter. Once in keyboard drag state,…" at bounding box center [1145, 468] width 797 height 525
click at [1053, 456] on div at bounding box center [1058, 455] width 27 height 25
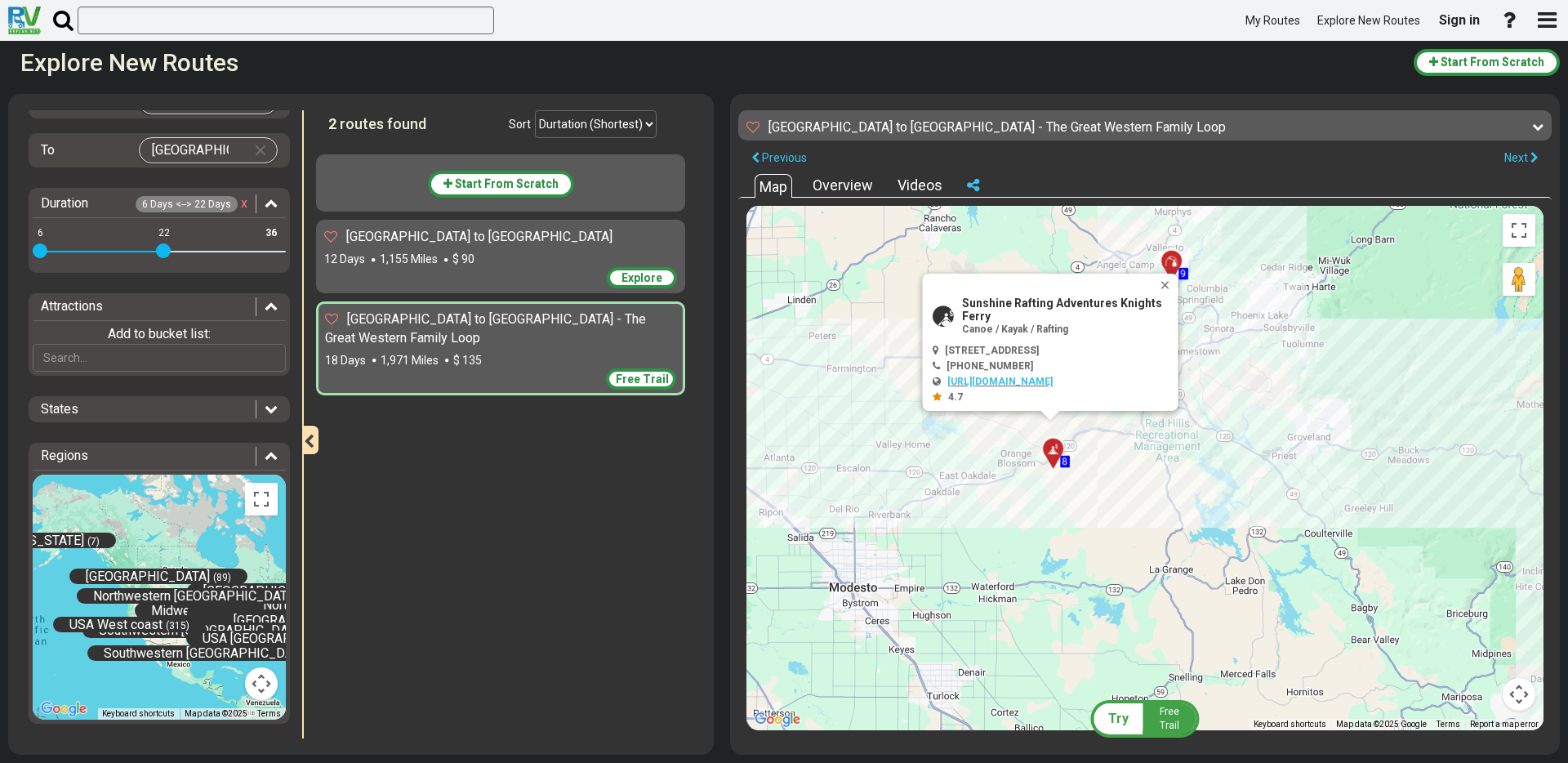
click at [1088, 506] on div "To activate drag with keyboard, press Alt + Enter. Once in keyboard drag state,…" at bounding box center [1145, 468] width 797 height 525
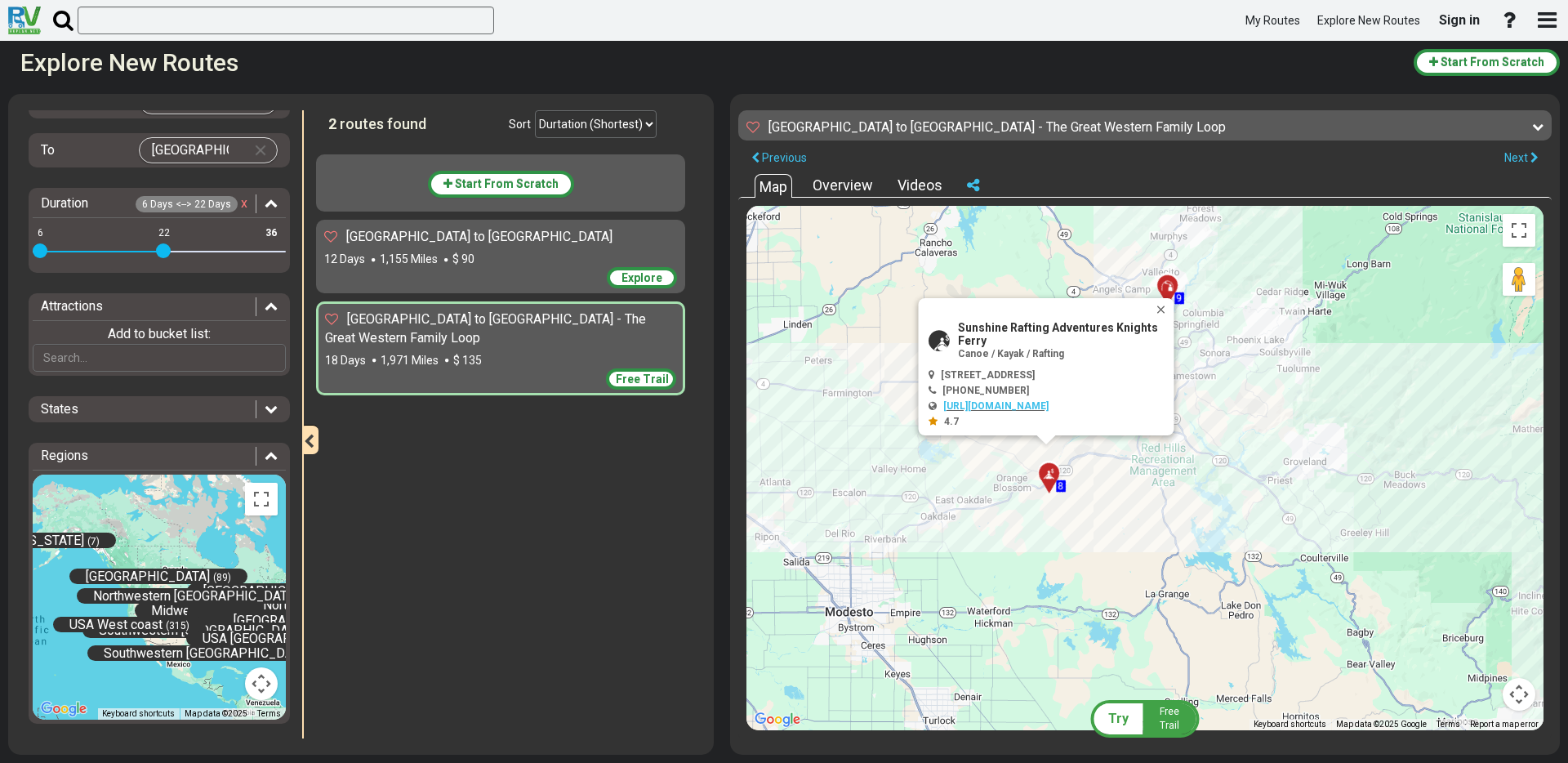
drag, startPoint x: 1131, startPoint y: 496, endPoint x: 1127, endPoint y: 526, distance: 30.3
click at [1127, 526] on div "To activate drag with keyboard, press Alt + Enter. Once in keyboard drag state,…" at bounding box center [1145, 468] width 797 height 525
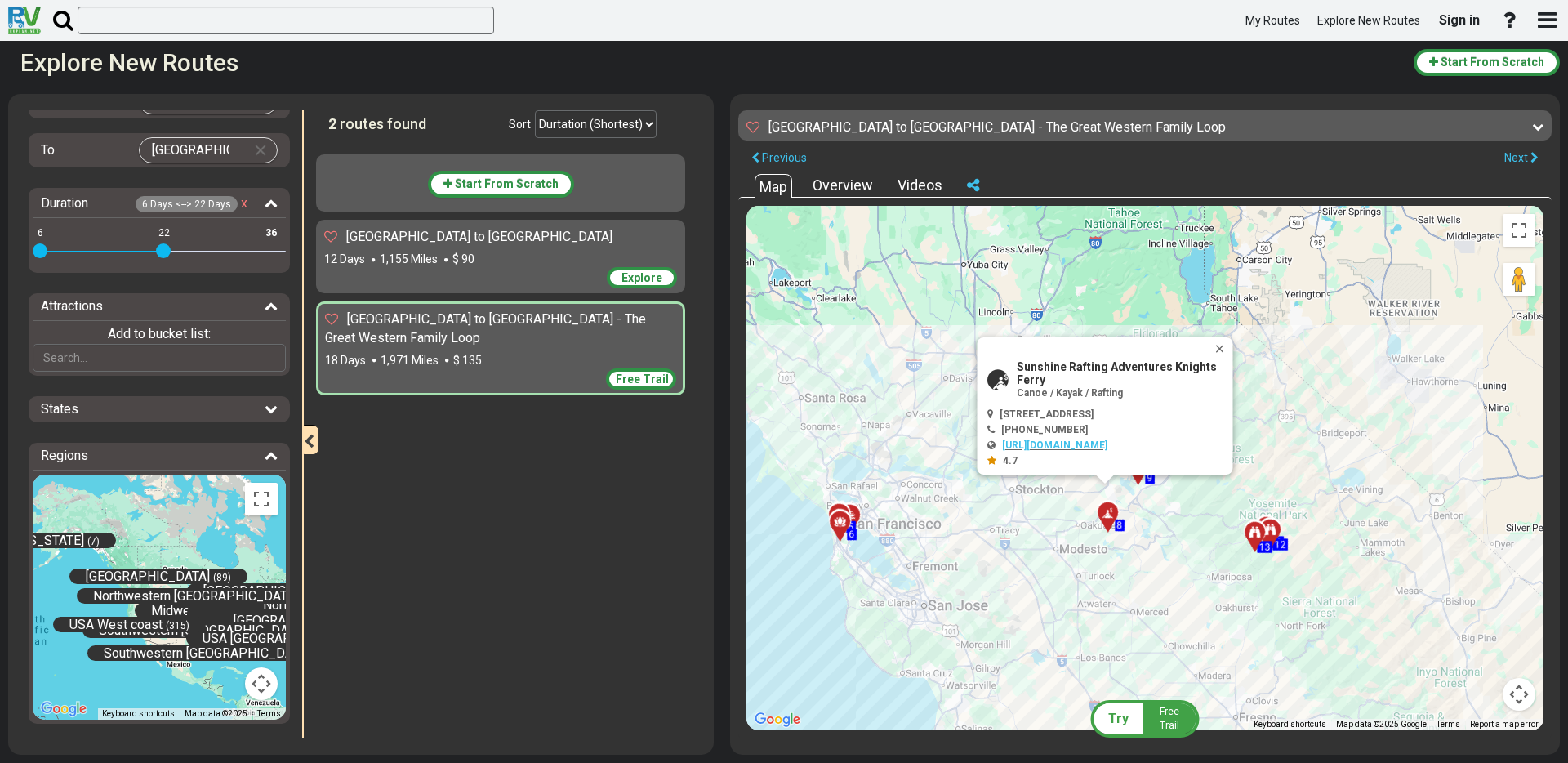
click at [1122, 720] on span "Try" at bounding box center [1119, 719] width 20 height 16
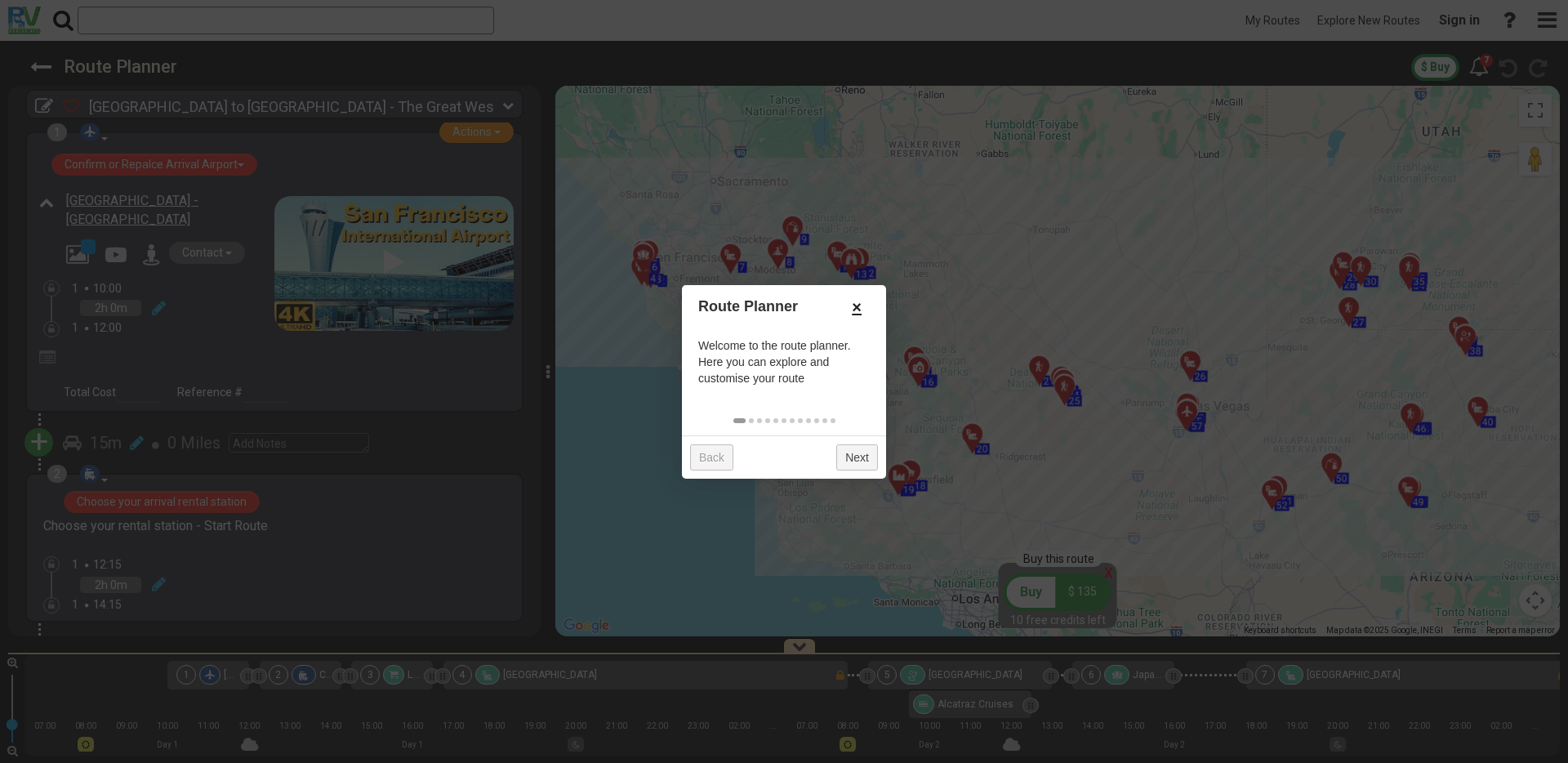
click at [852, 309] on link "×" at bounding box center [856, 307] width 26 height 28
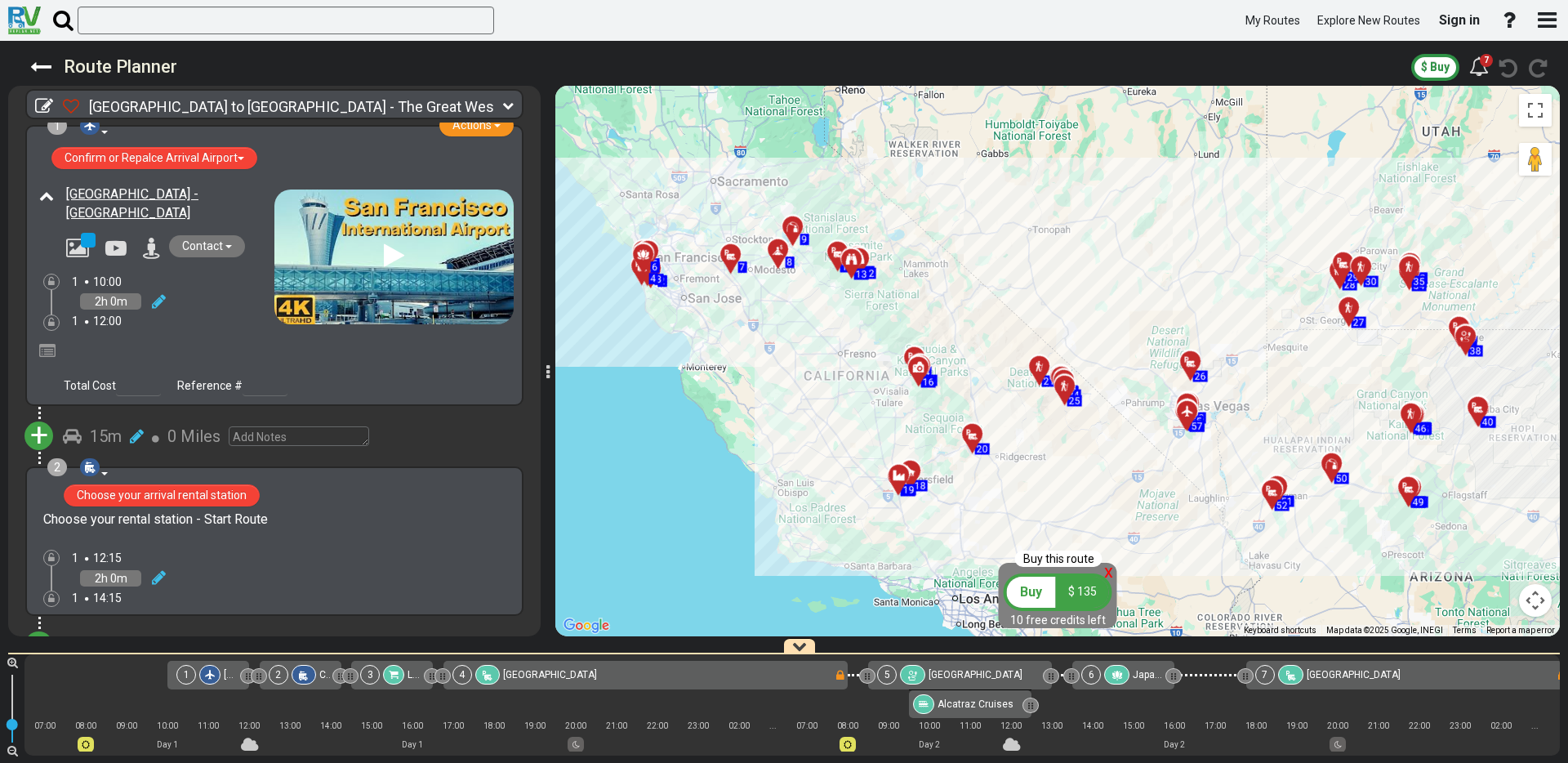
scroll to position [8, 0]
click at [723, 257] on div at bounding box center [736, 262] width 27 height 25
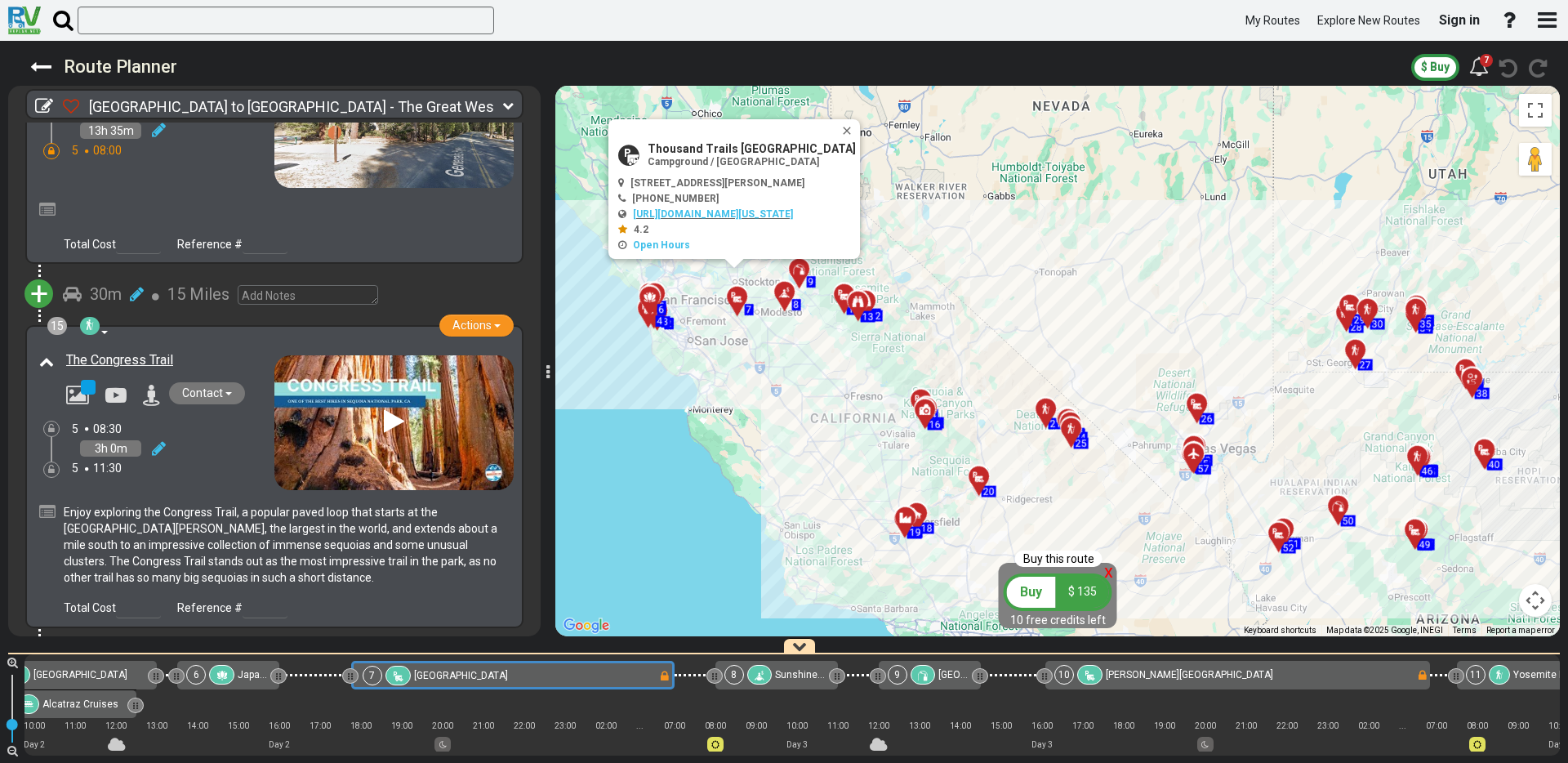
scroll to position [4764, 0]
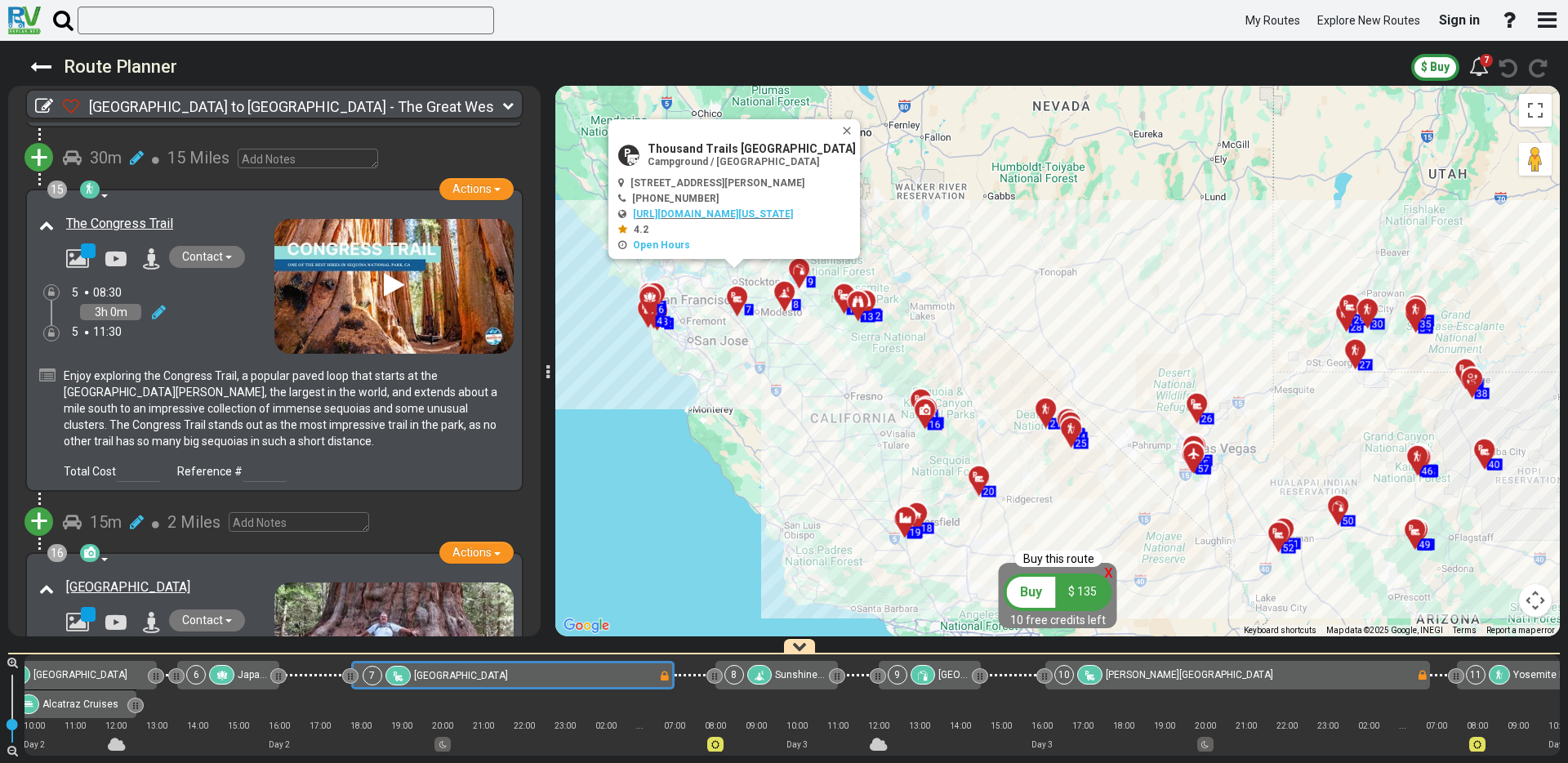
click at [257, 215] on div "The Congress Trail" at bounding box center [168, 224] width 204 height 18
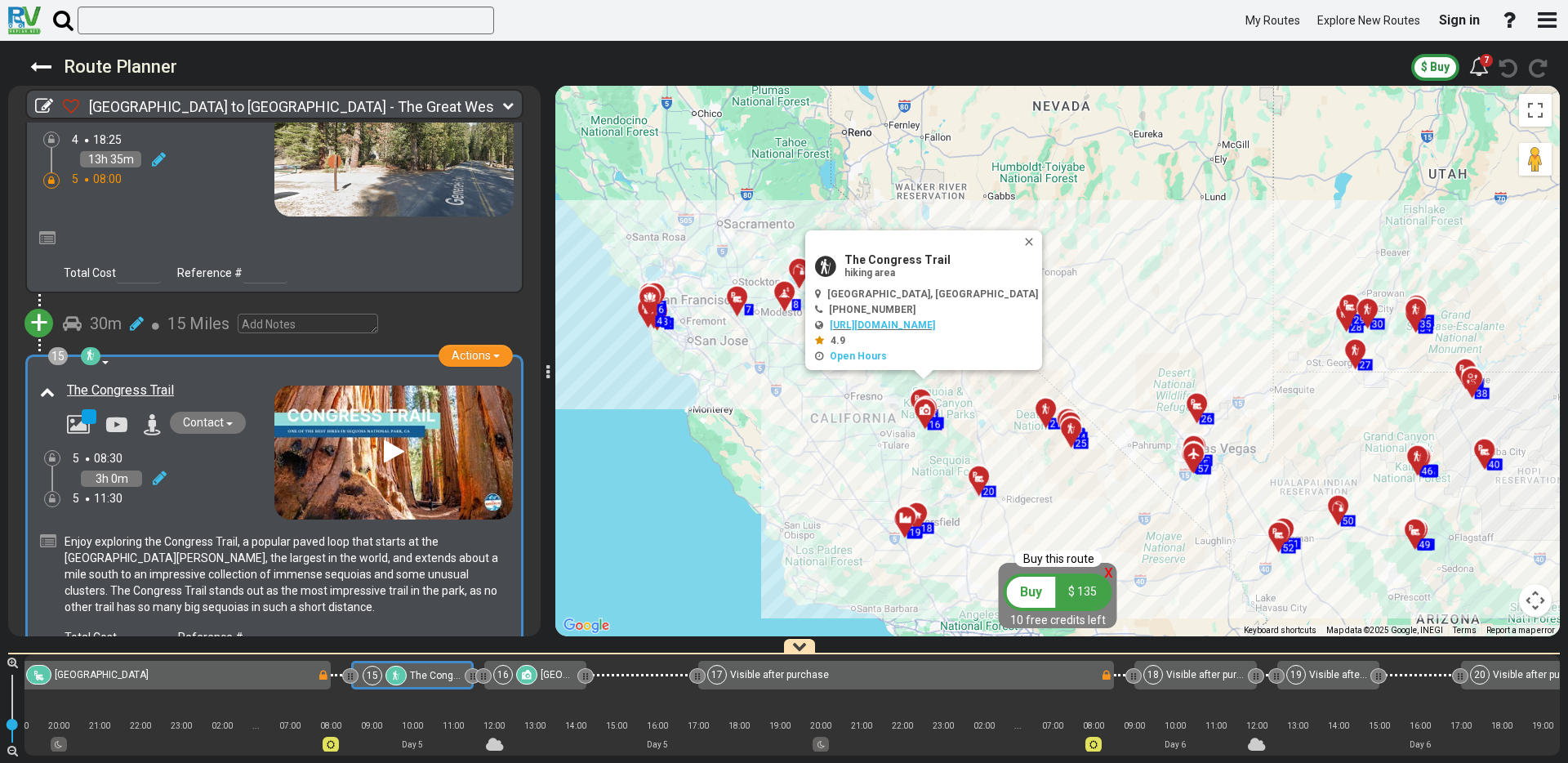
scroll to position [4514, 0]
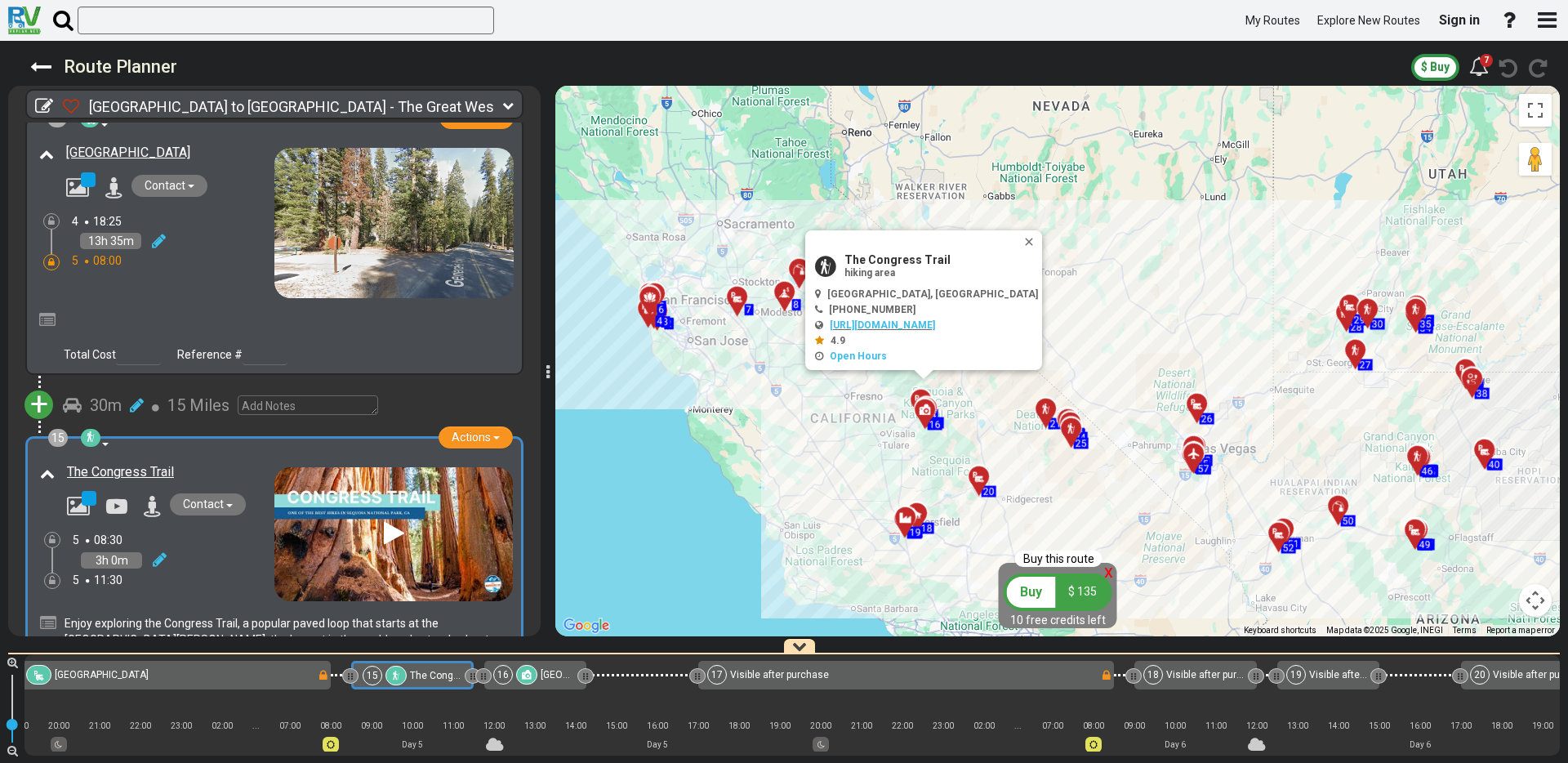
click at [741, 303] on div at bounding box center [743, 304] width 27 height 25
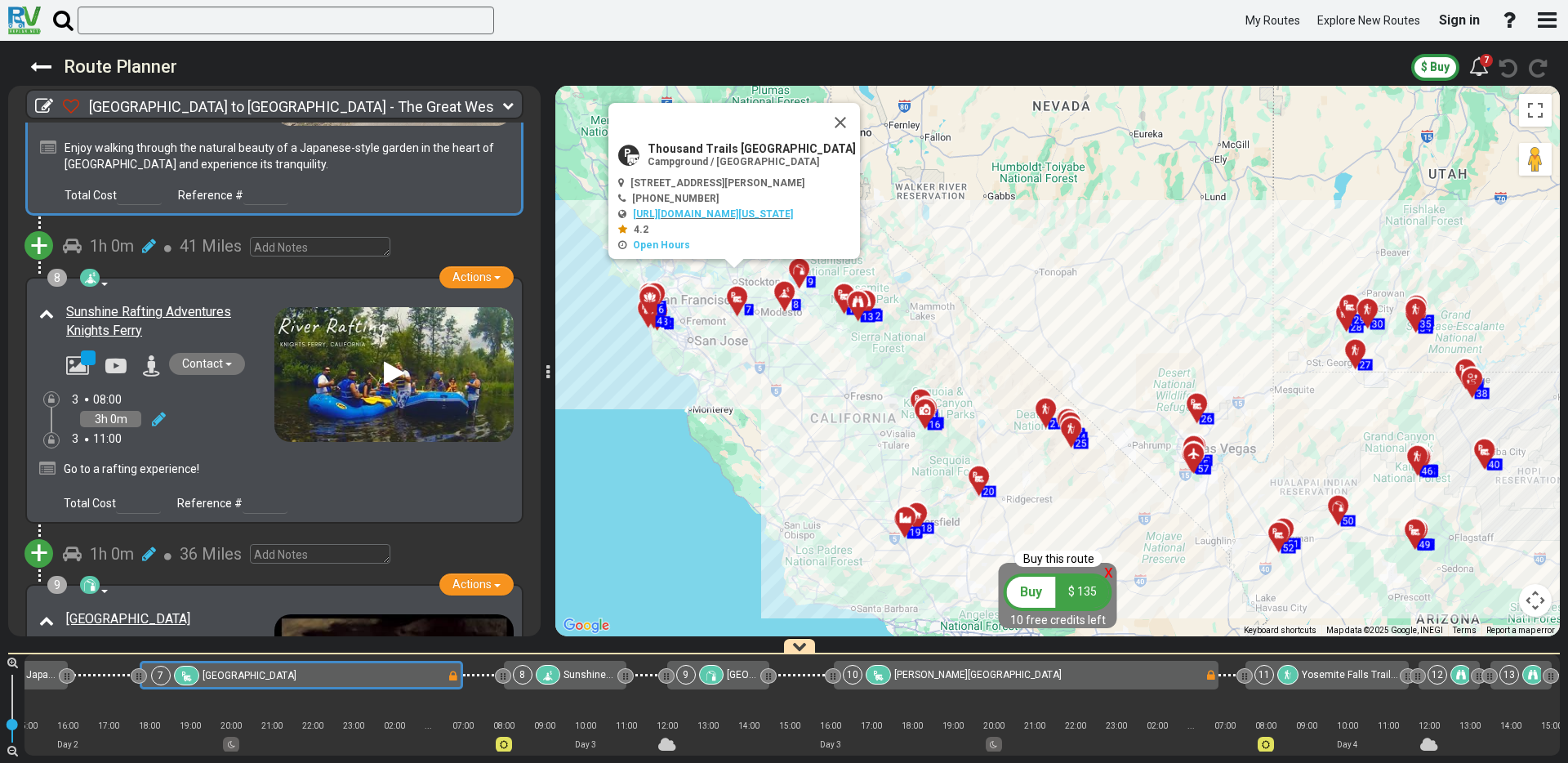
scroll to position [0, 895]
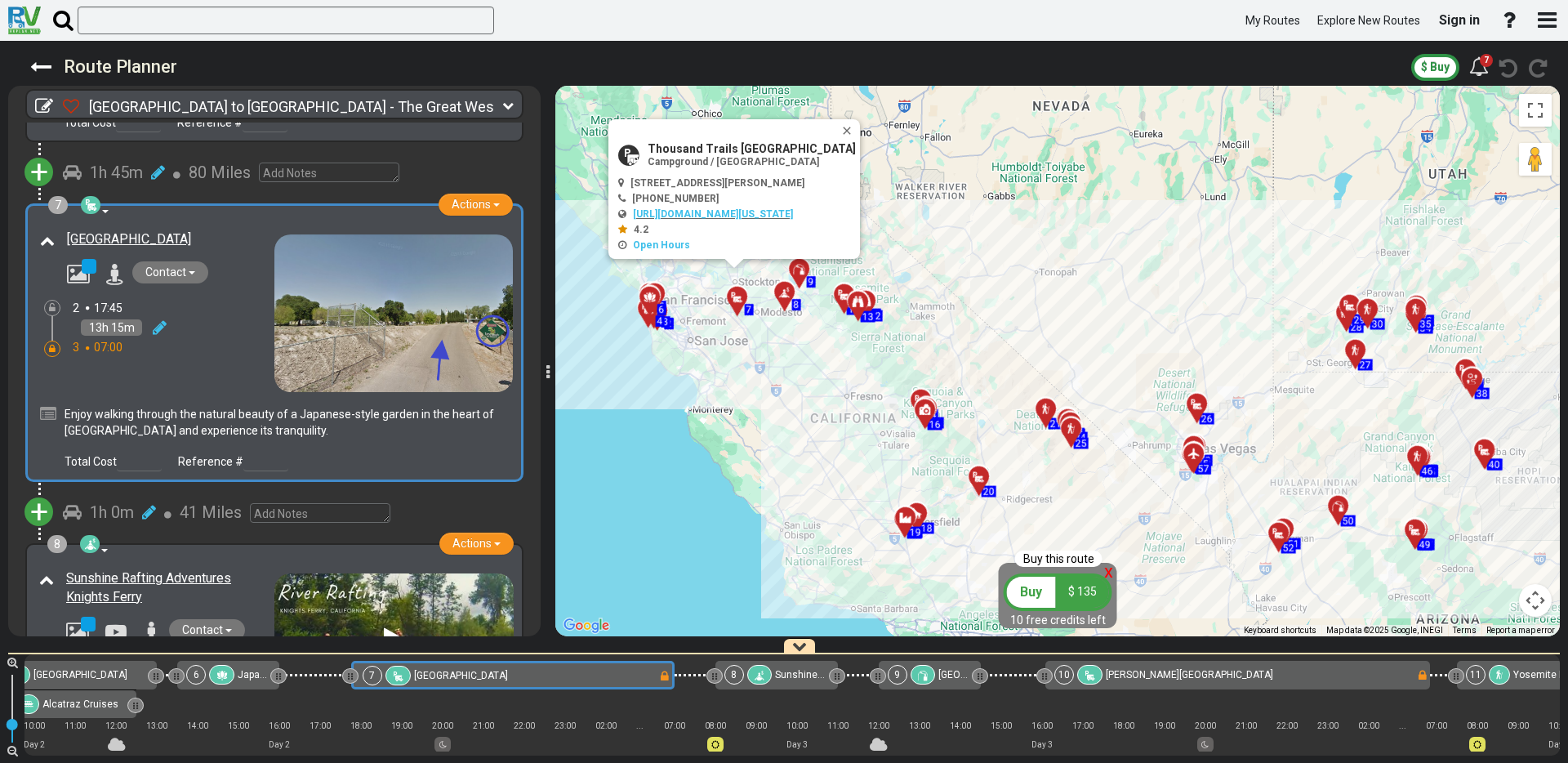
click at [312, 553] on div "8 Canoe / Kayak / Rafting Actions Add Activity Replace Set as Booked Remove" at bounding box center [274, 667] width 479 height 227
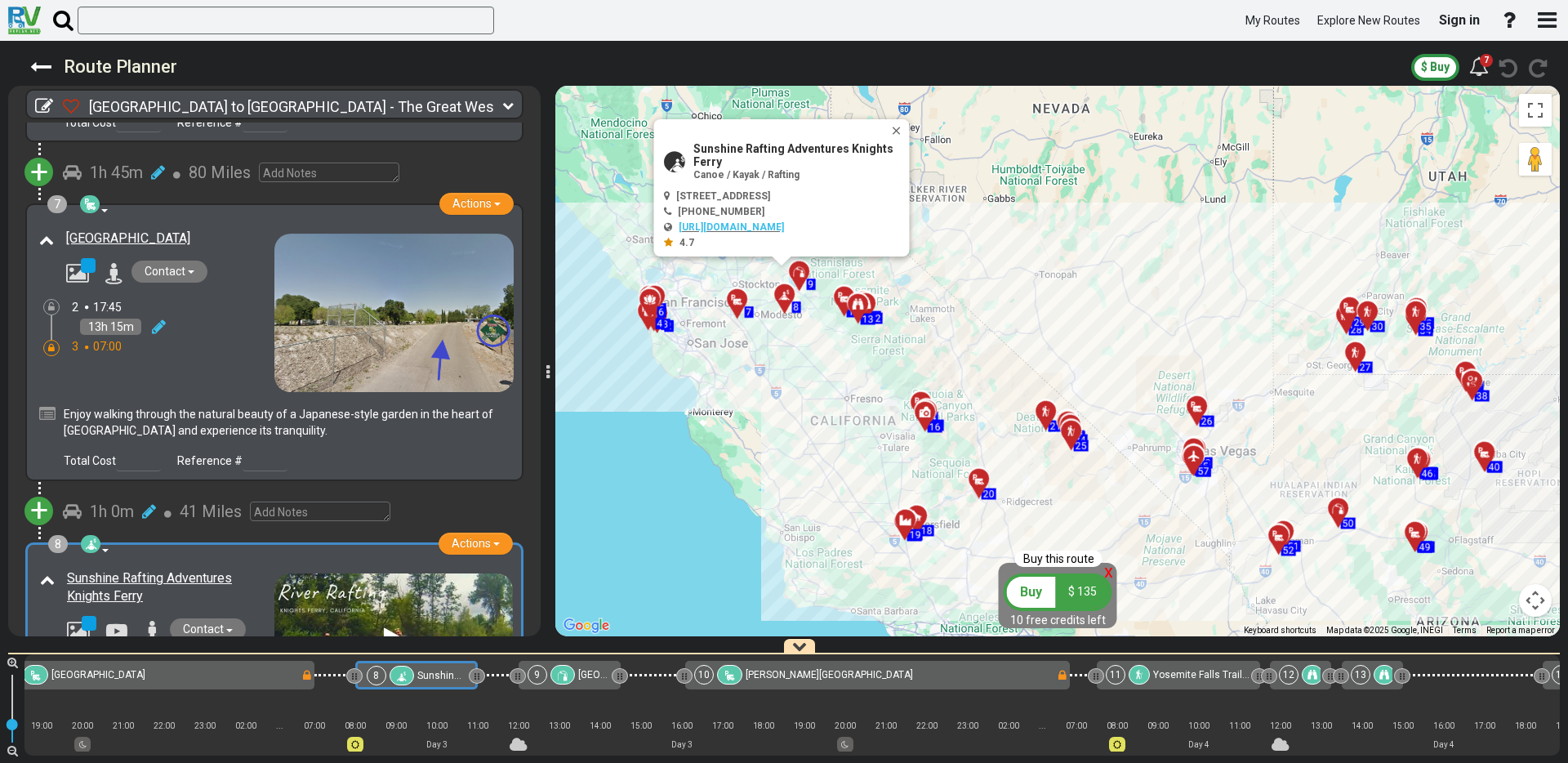
scroll to position [0, 1260]
click at [200, 351] on div "[GEOGRAPHIC_DATA]" at bounding box center [155, 308] width 239 height 166
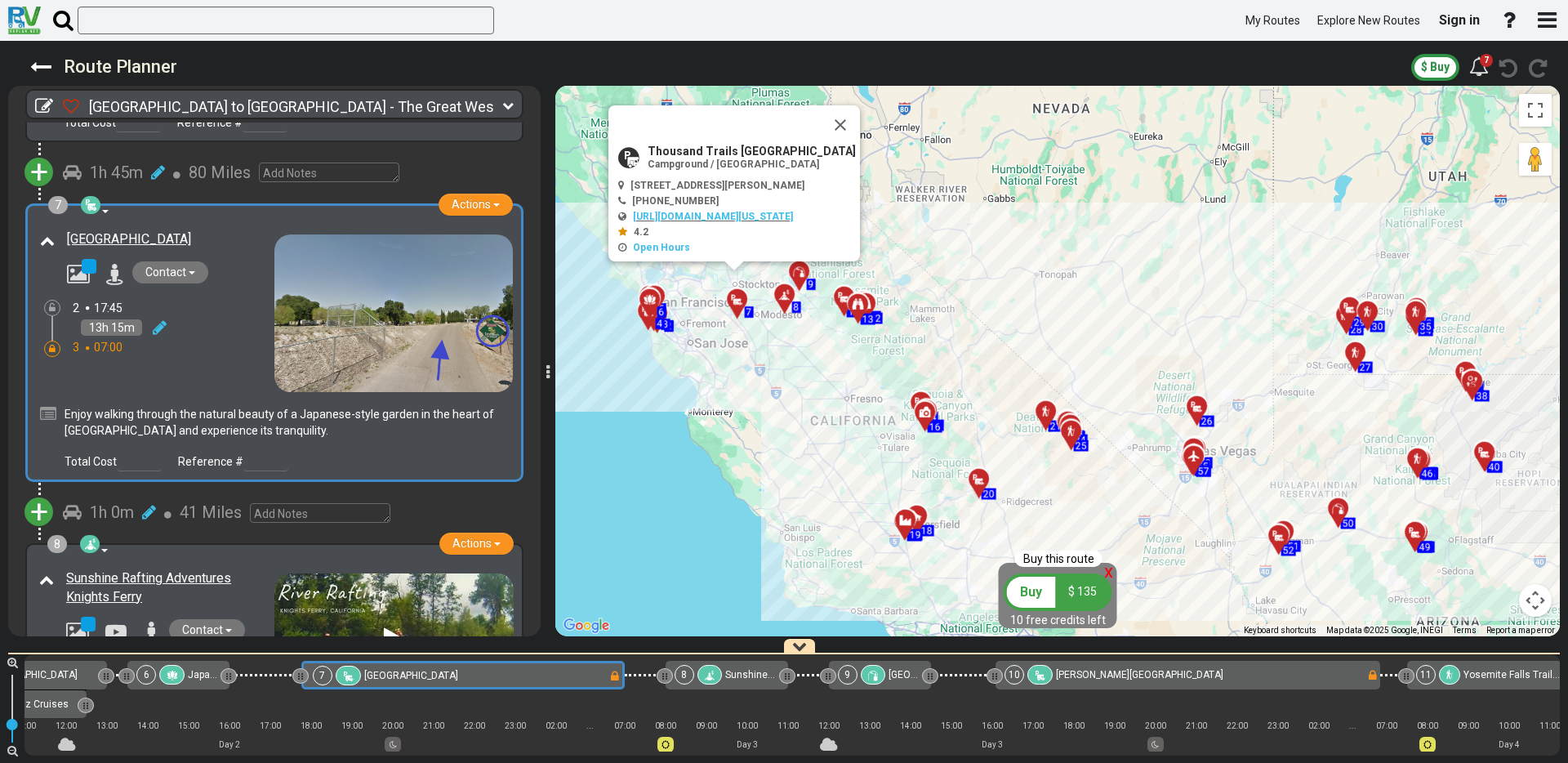
scroll to position [0, 895]
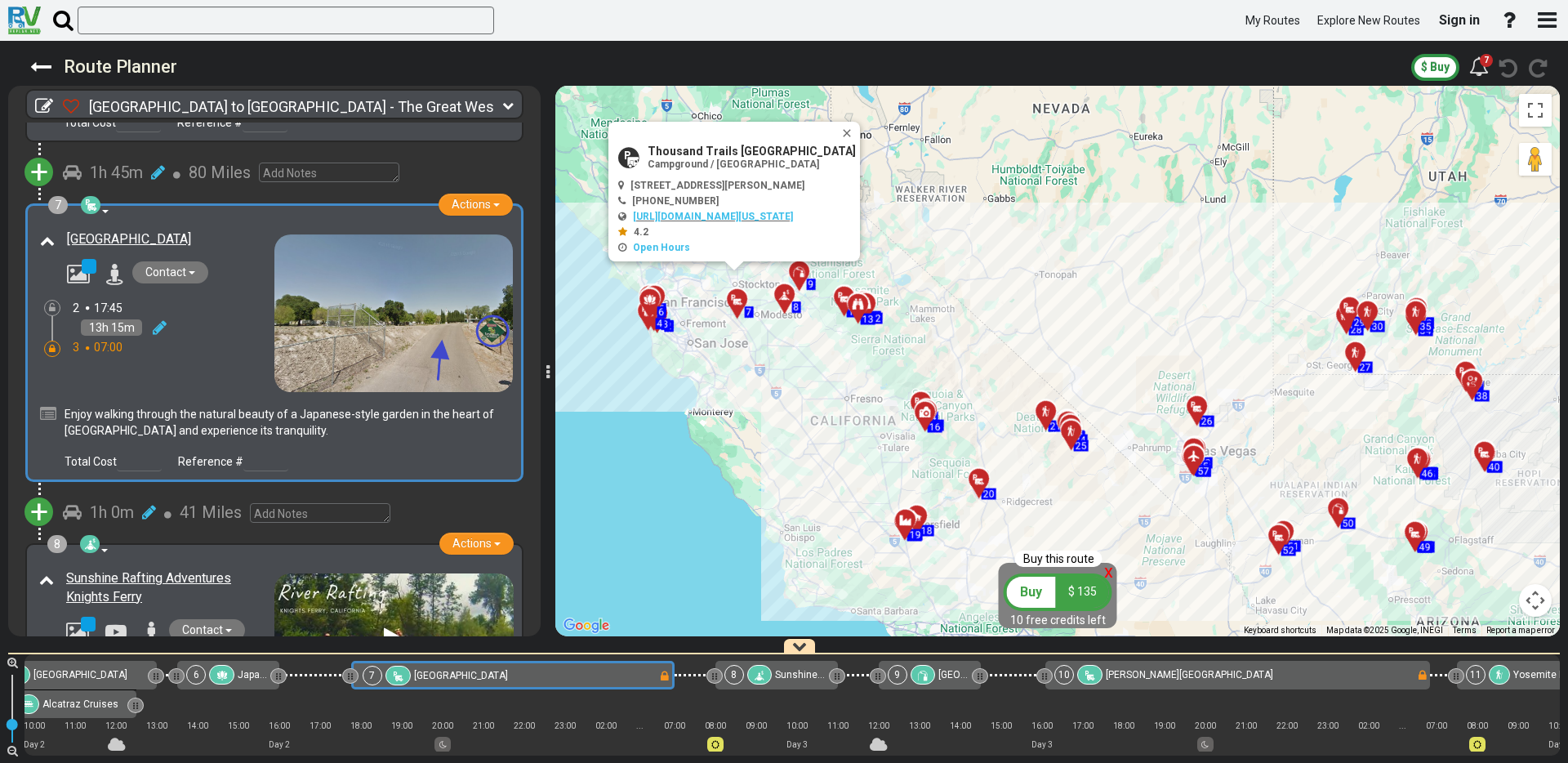
click at [194, 272] on span "button" at bounding box center [192, 273] width 7 height 3
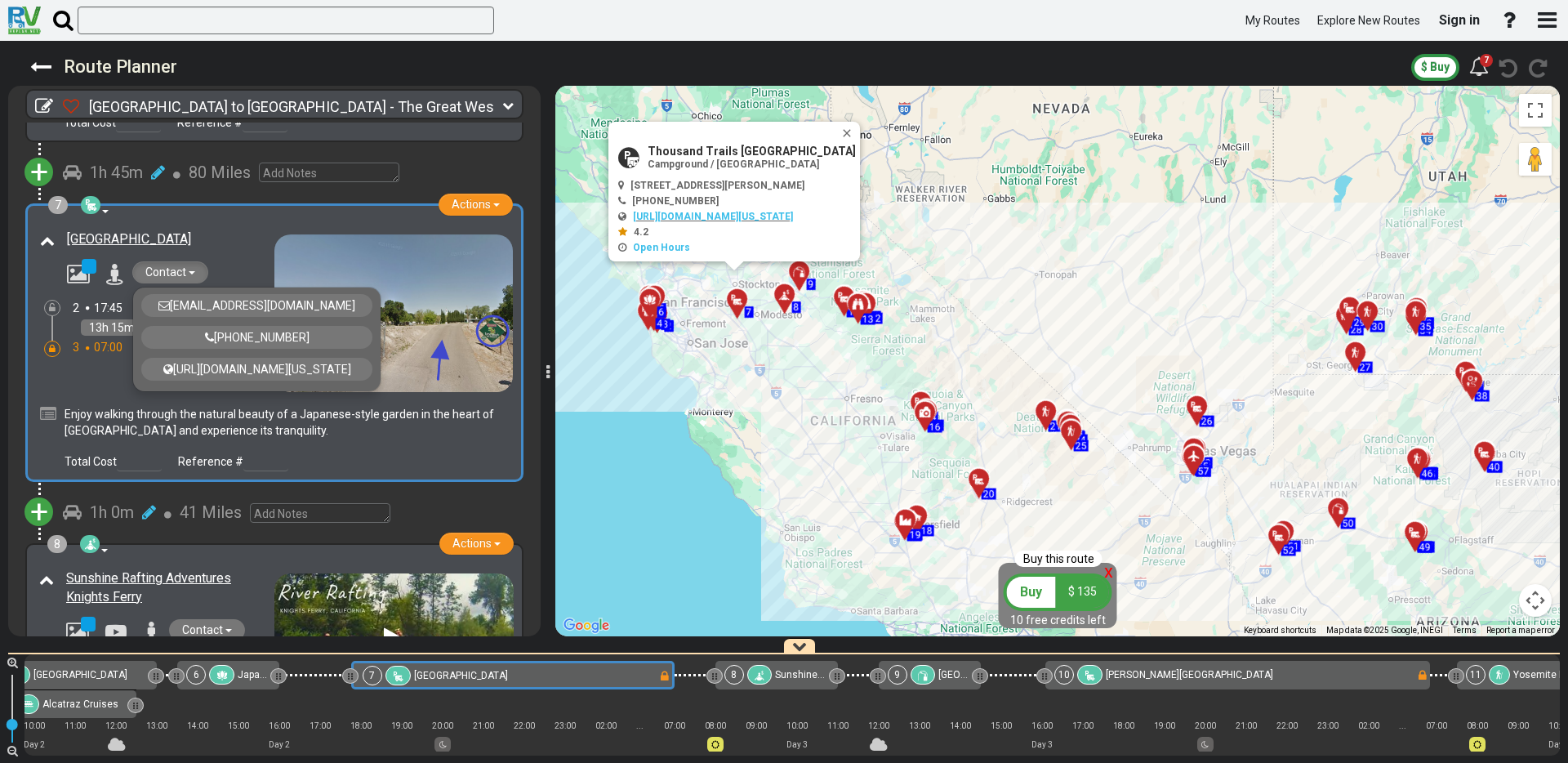
click at [241, 262] on div "Contact [EMAIL_ADDRESS][DOMAIN_NAME] [PHONE_NUMBER] [URL][DOMAIN_NAME][US_STATE]" at bounding box center [166, 274] width 216 height 26
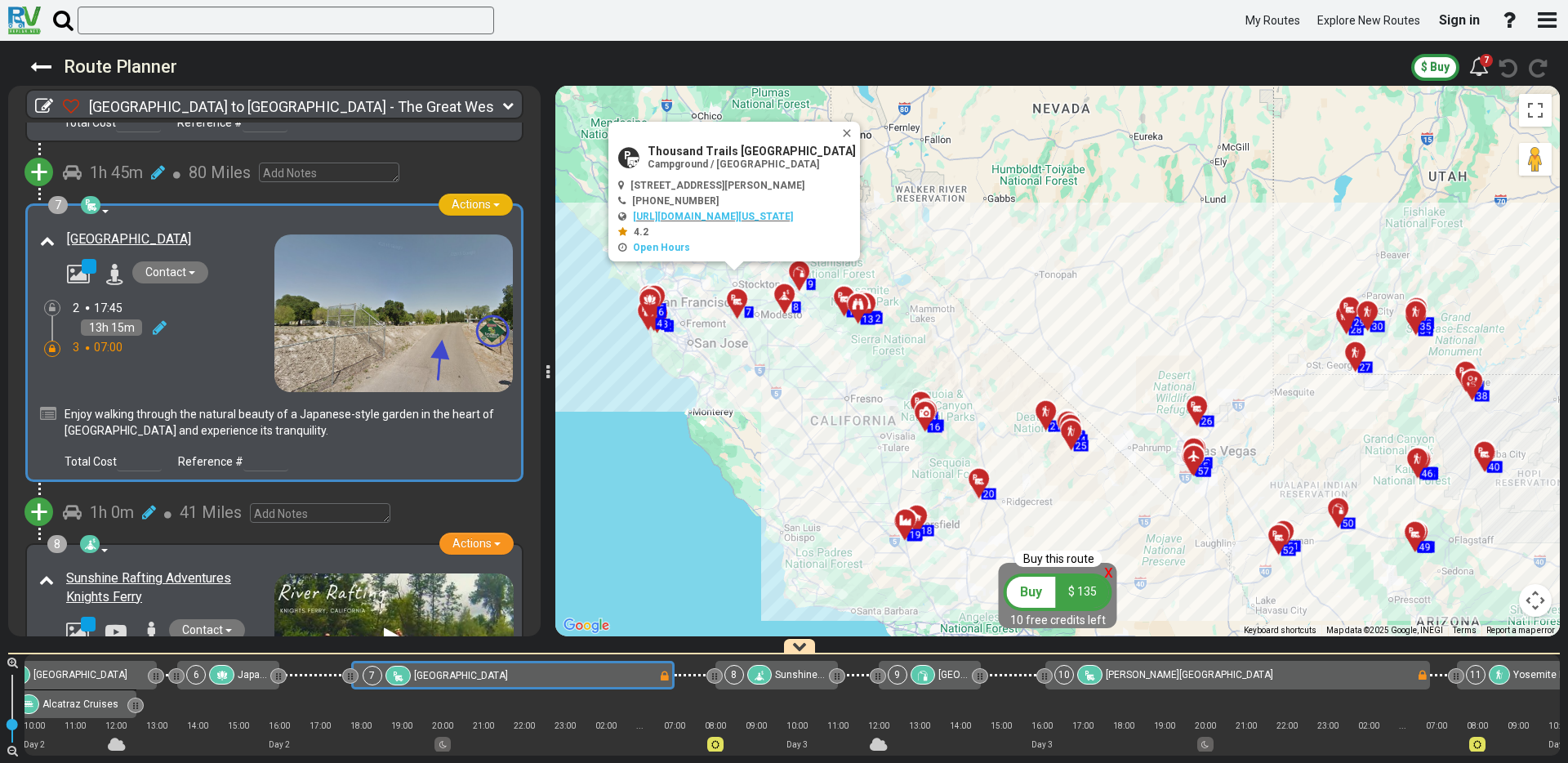
click at [490, 194] on button "Actions" at bounding box center [475, 205] width 74 height 22
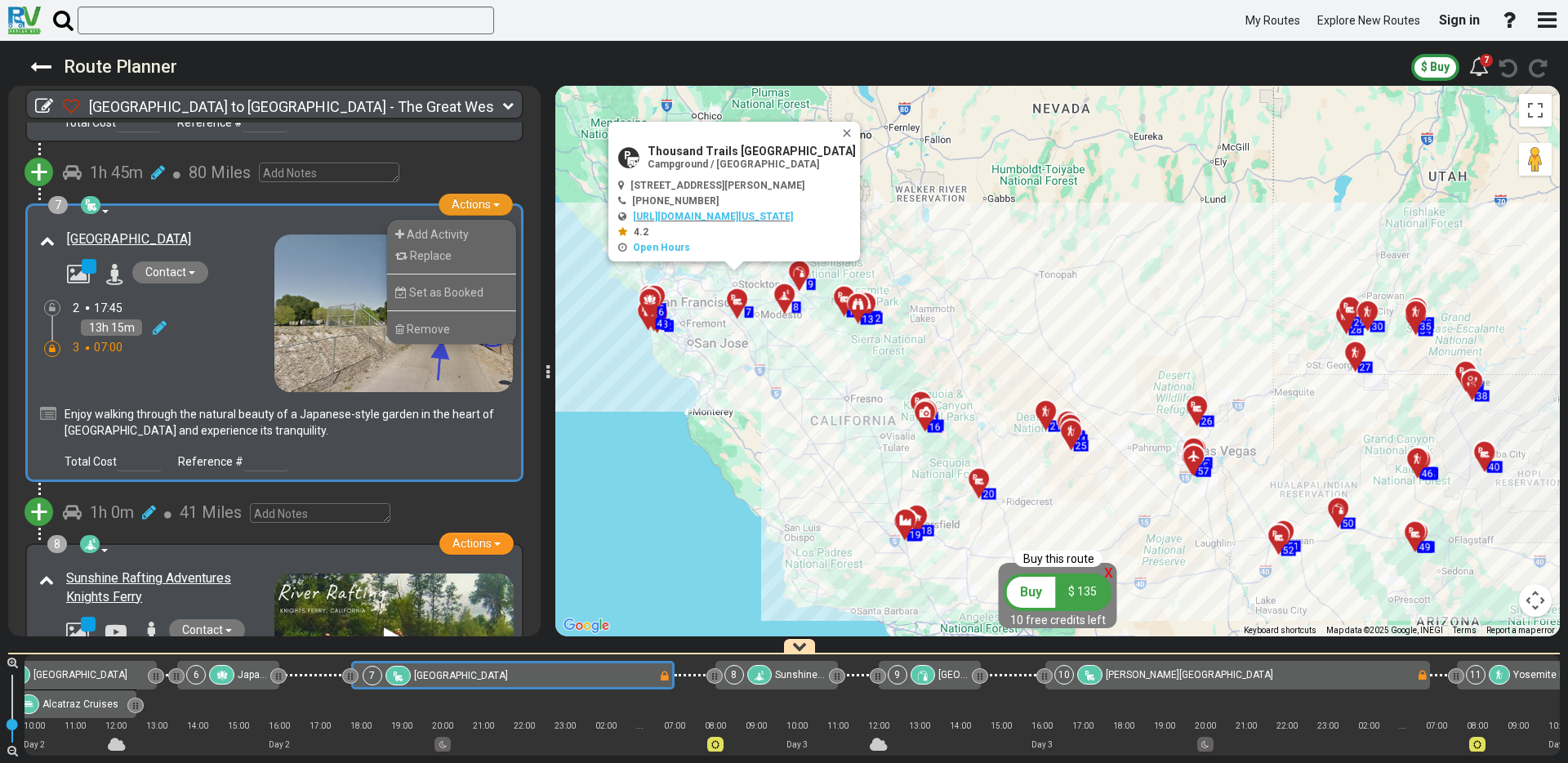
click at [221, 214] on div "7 Campground / [GEOGRAPHIC_DATA] Actions Add Activity Replace Set as Booked Rem…" at bounding box center [274, 343] width 477 height 258
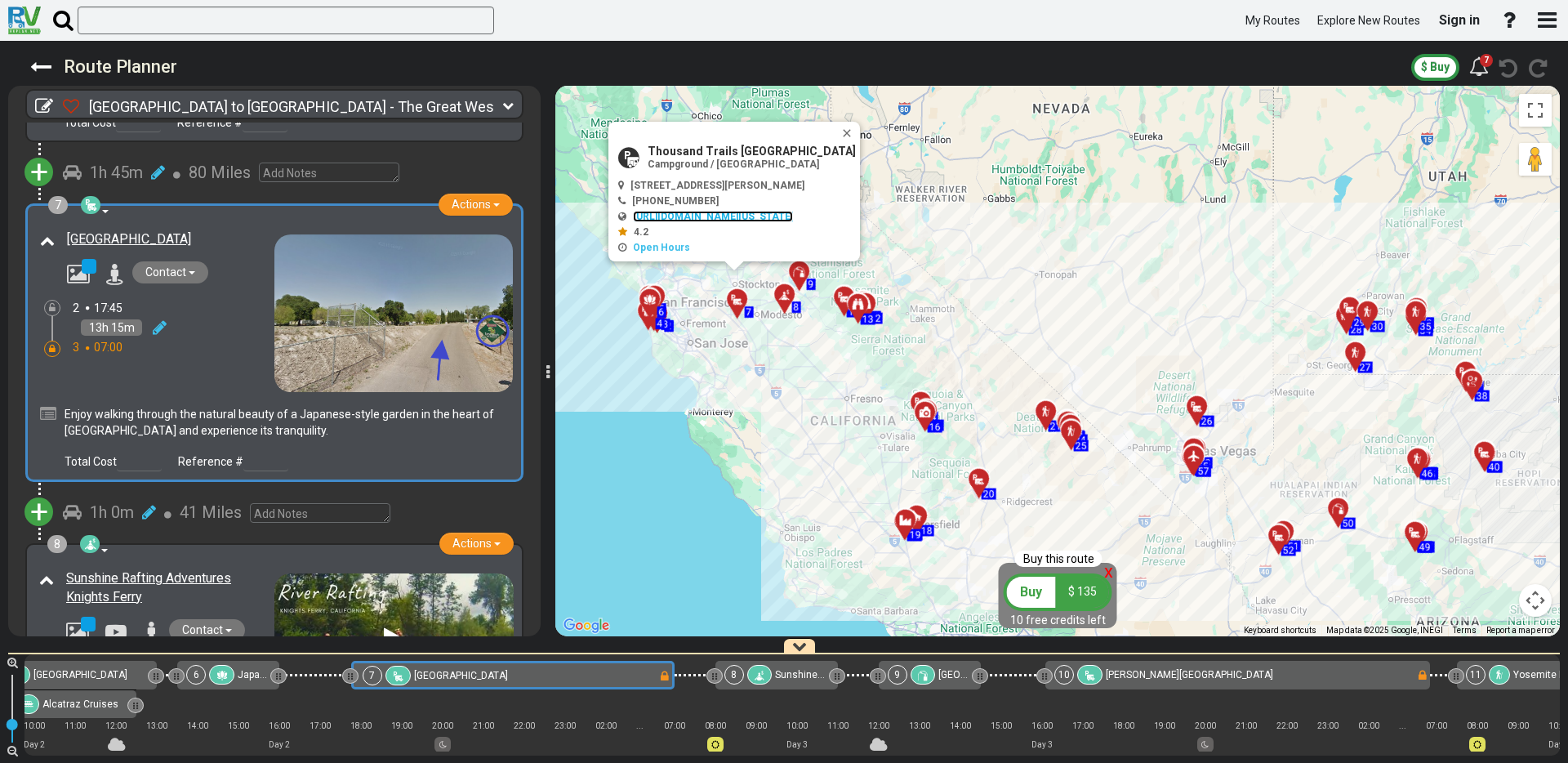
click at [671, 217] on link "[URL][DOMAIN_NAME][US_STATE]" at bounding box center [713, 216] width 160 height 12
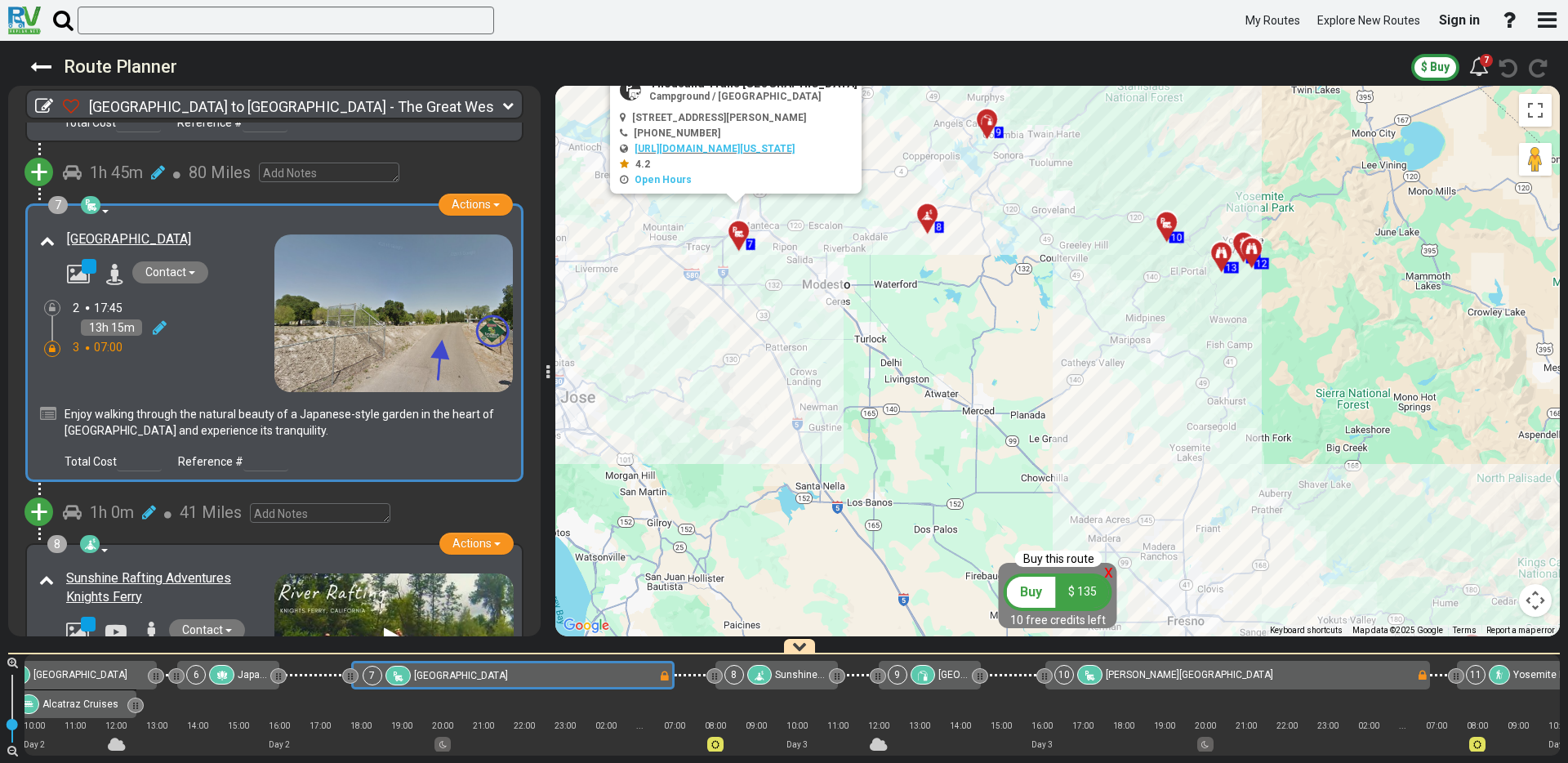
click at [927, 220] on div at bounding box center [933, 221] width 27 height 25
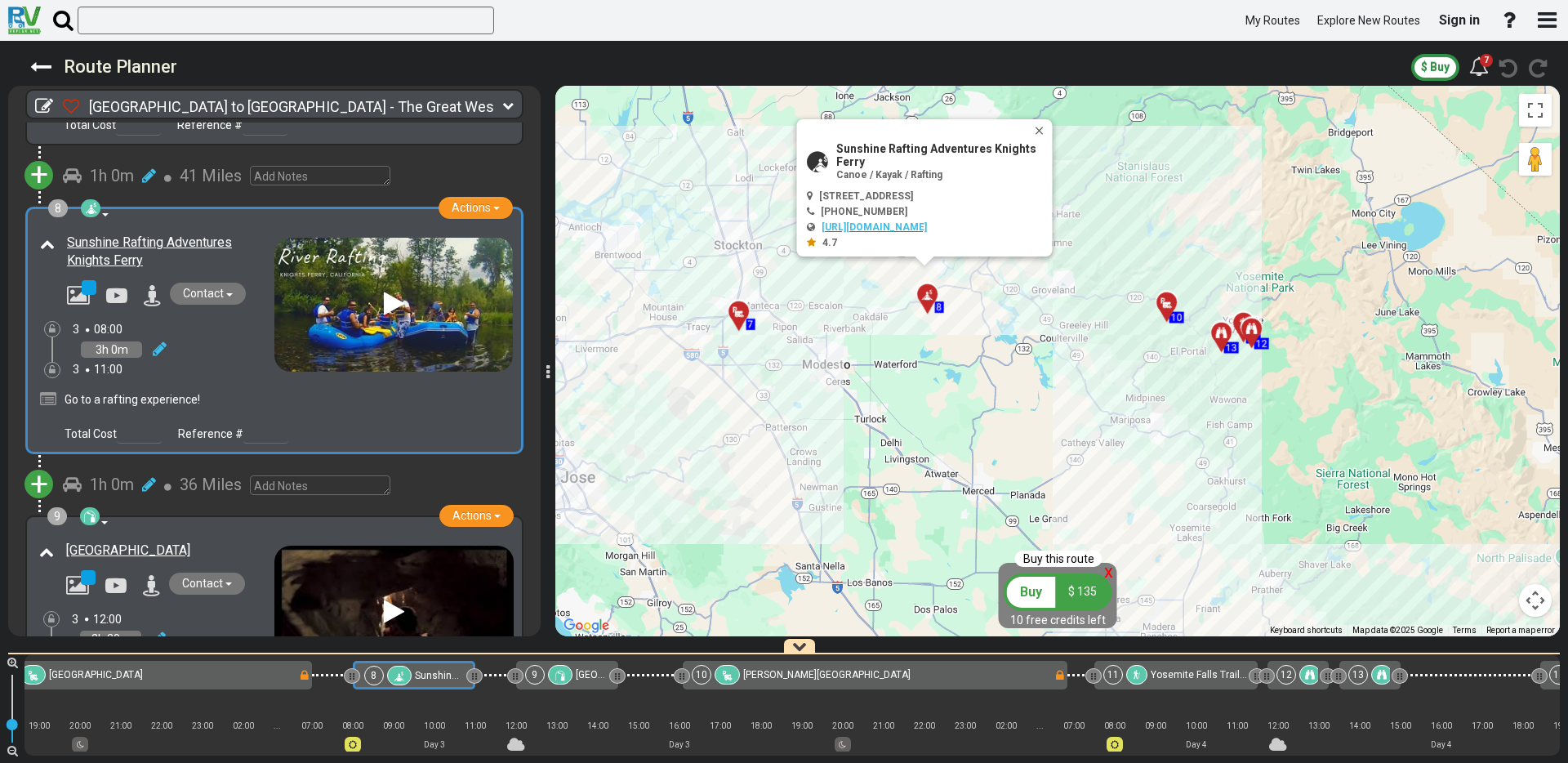
scroll to position [0, 1260]
click at [490, 196] on button "Actions" at bounding box center [475, 207] width 74 height 22
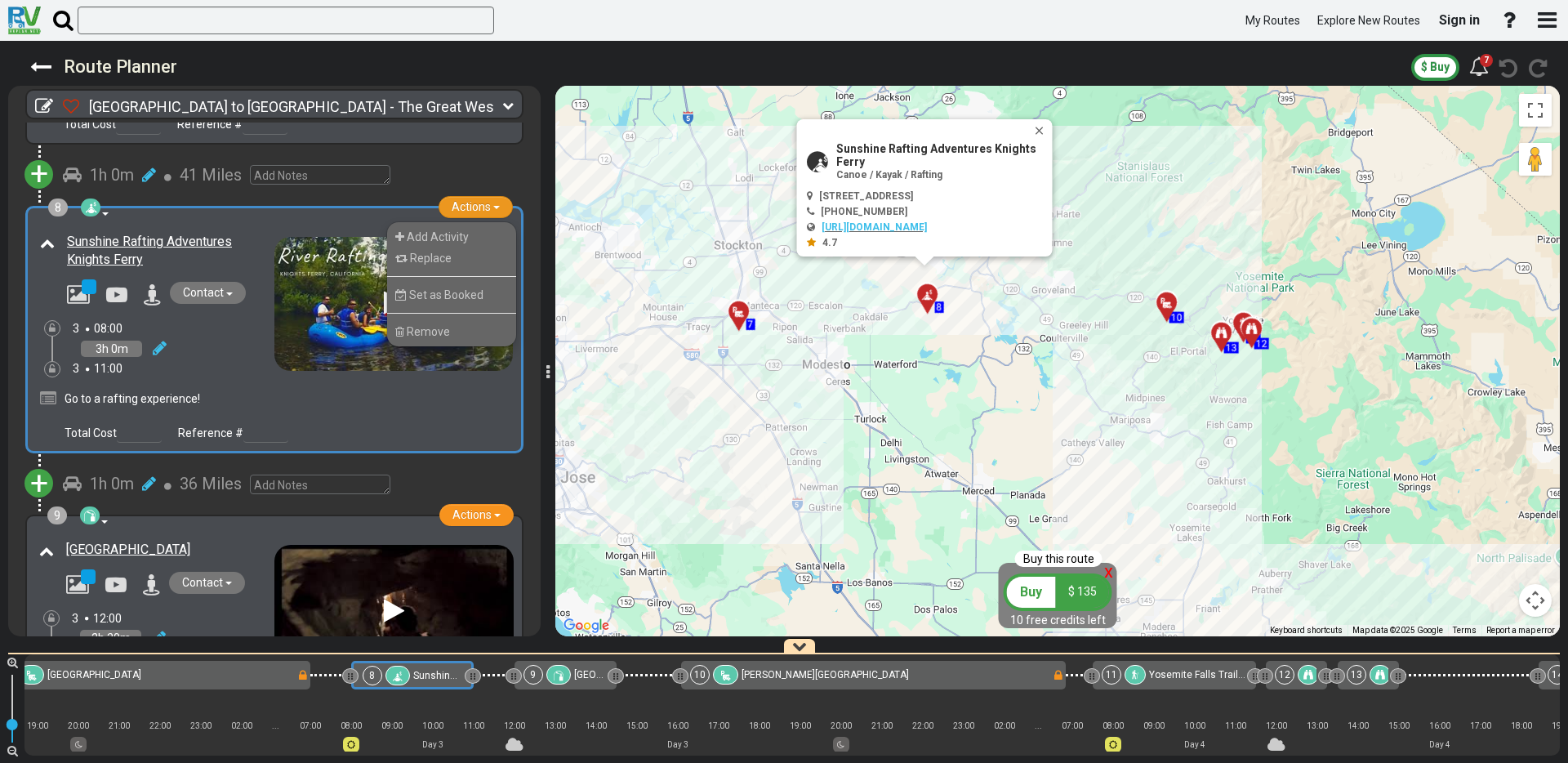
click at [271, 216] on div "8 Canoe / Kayak / Rafting Actions Add Activity Replace Set as Booked Remove" at bounding box center [274, 330] width 477 height 227
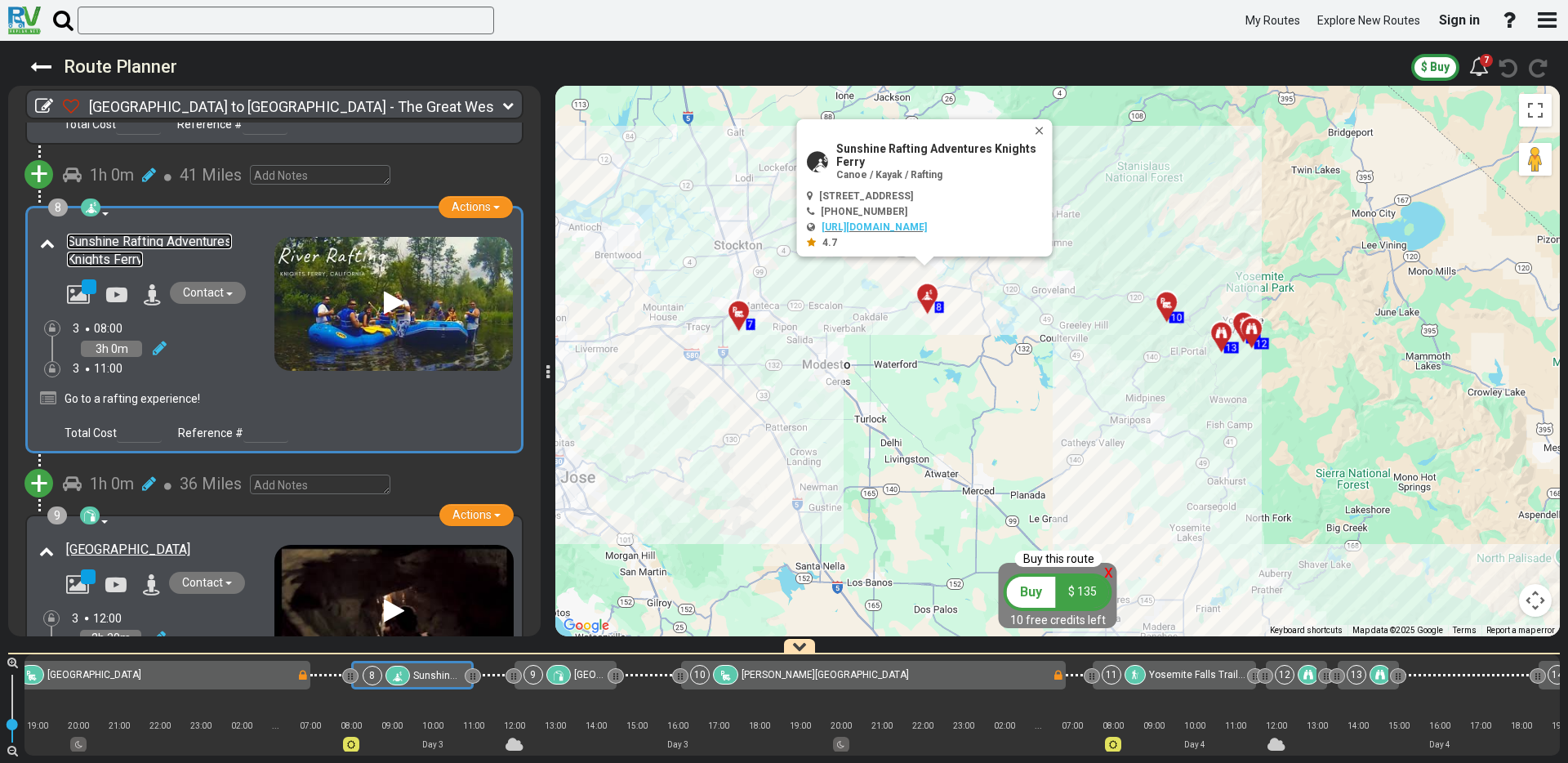
click at [129, 234] on link "Sunshine Rafting Adventures Knights Ferry" at bounding box center [149, 251] width 165 height 34
drag, startPoint x: 879, startPoint y: 162, endPoint x: 820, endPoint y: 155, distance: 59.4
click at [820, 155] on div "Sunshine Rafting Adventures Knights [PERSON_NAME] / Kayak / Rafting" at bounding box center [927, 161] width 241 height 38
copy div "Sunshine Rafting Adventures Knights Ferry"
click at [963, 344] on div "To activate drag with keyboard, press Alt + Enter. Once in keyboard drag state,…" at bounding box center [1058, 361] width 1004 height 551
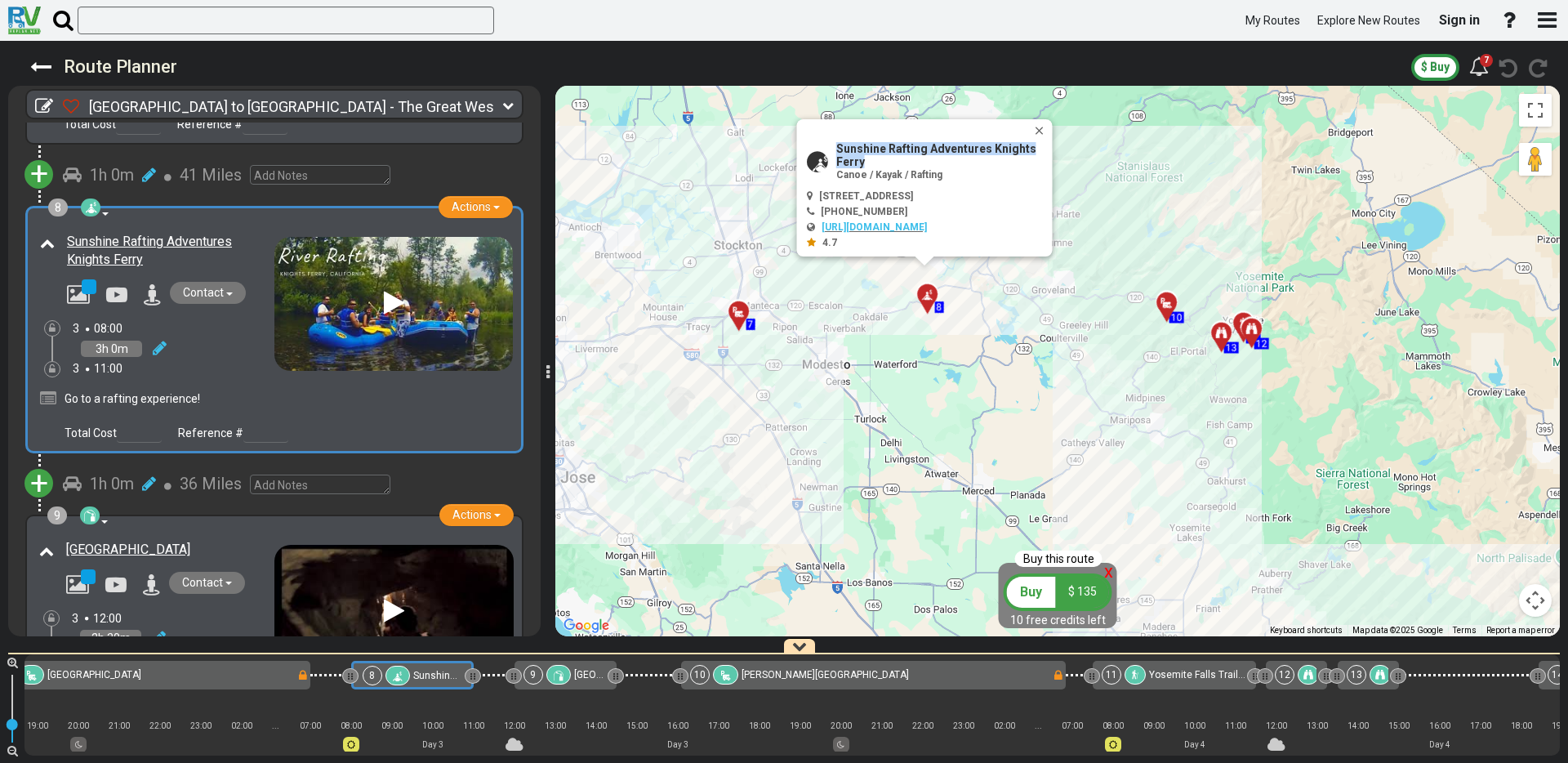
click at [964, 344] on div "To activate drag with keyboard, press Alt + Enter. Once in keyboard drag state,…" at bounding box center [1058, 361] width 1004 height 551
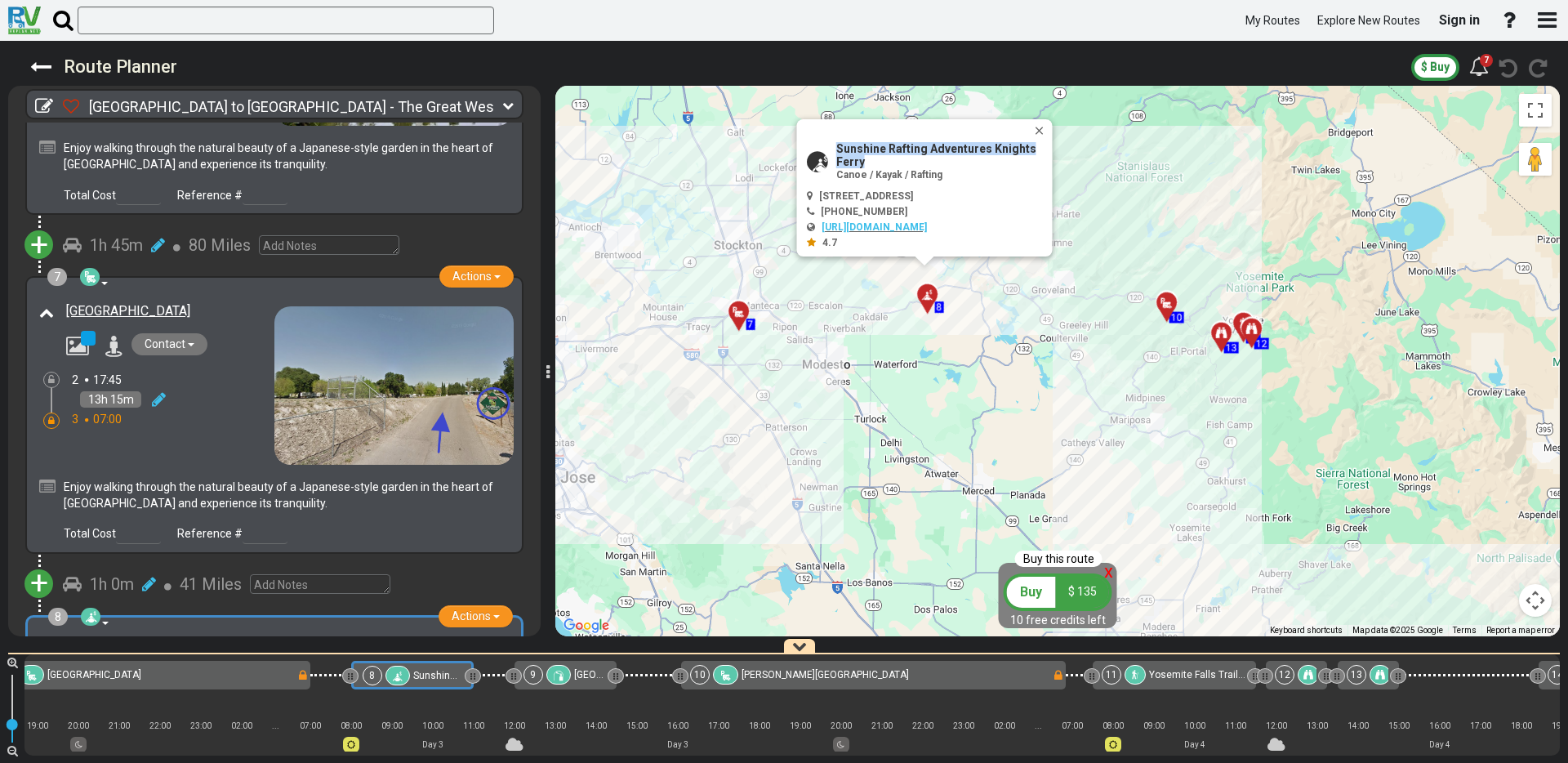
scroll to position [2038, 0]
click at [88, 330] on div at bounding box center [89, 338] width 15 height 15
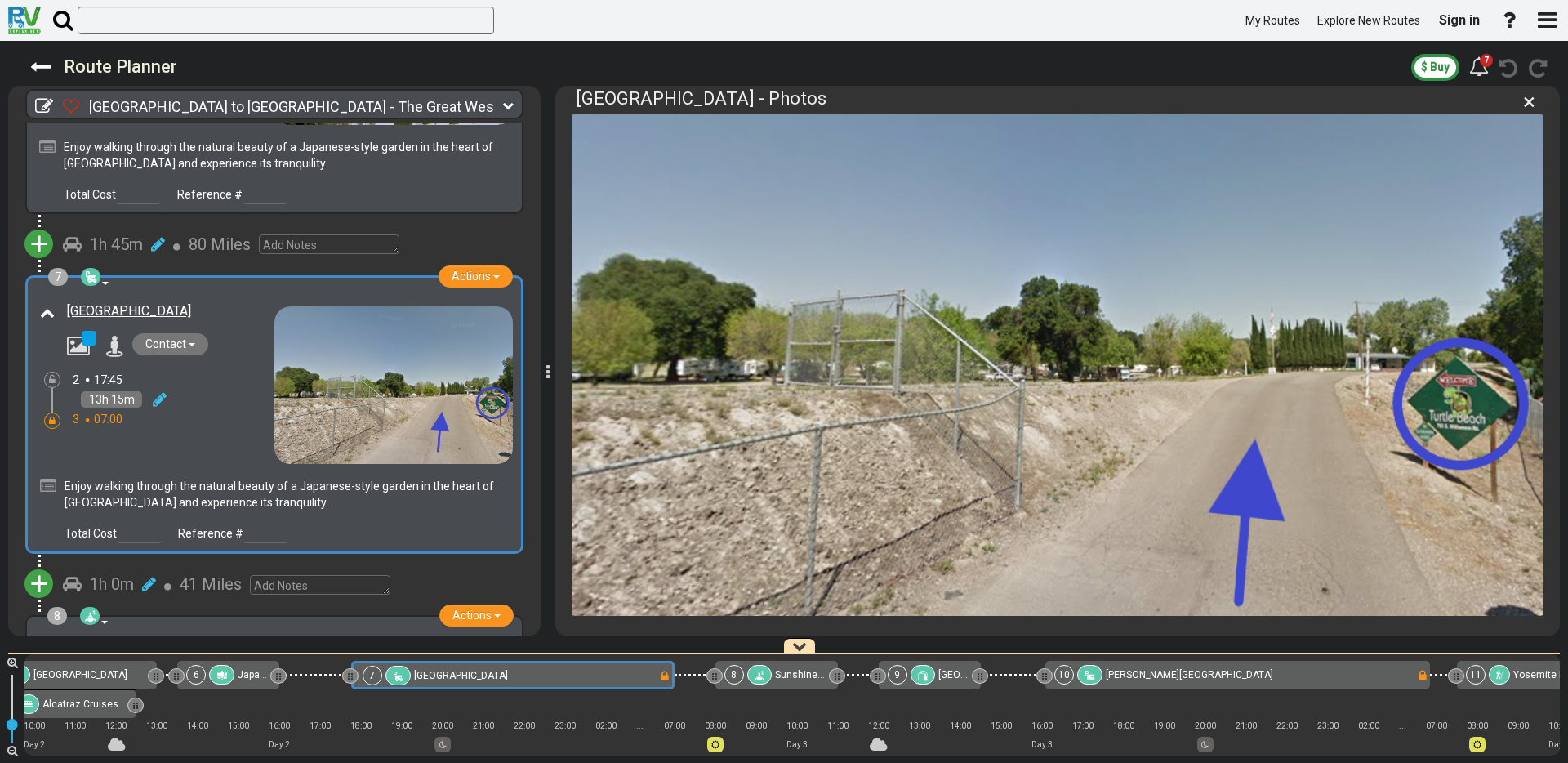
scroll to position [155, 0]
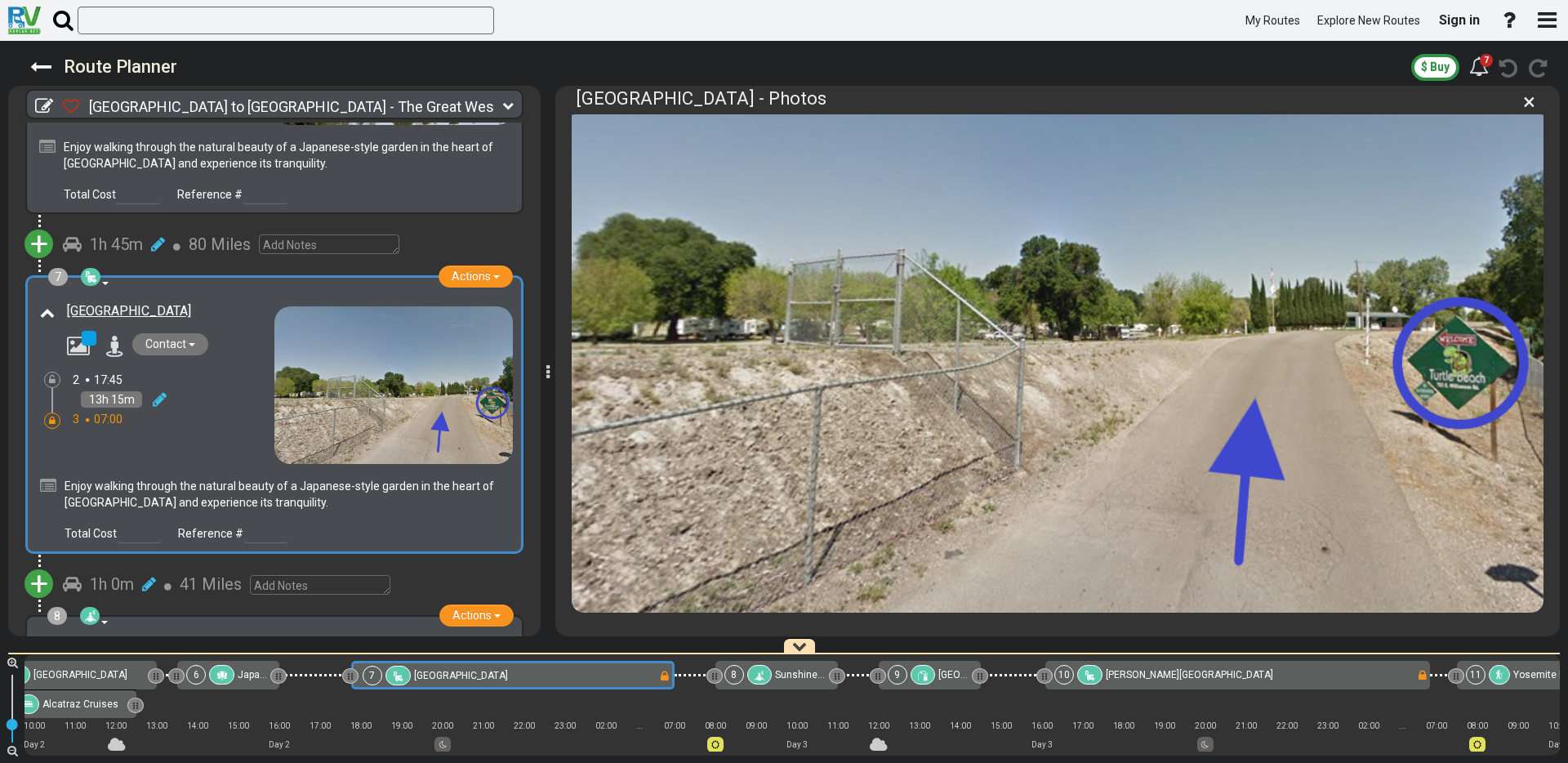
click at [995, 384] on img at bounding box center [1057, 290] width 972 height 644
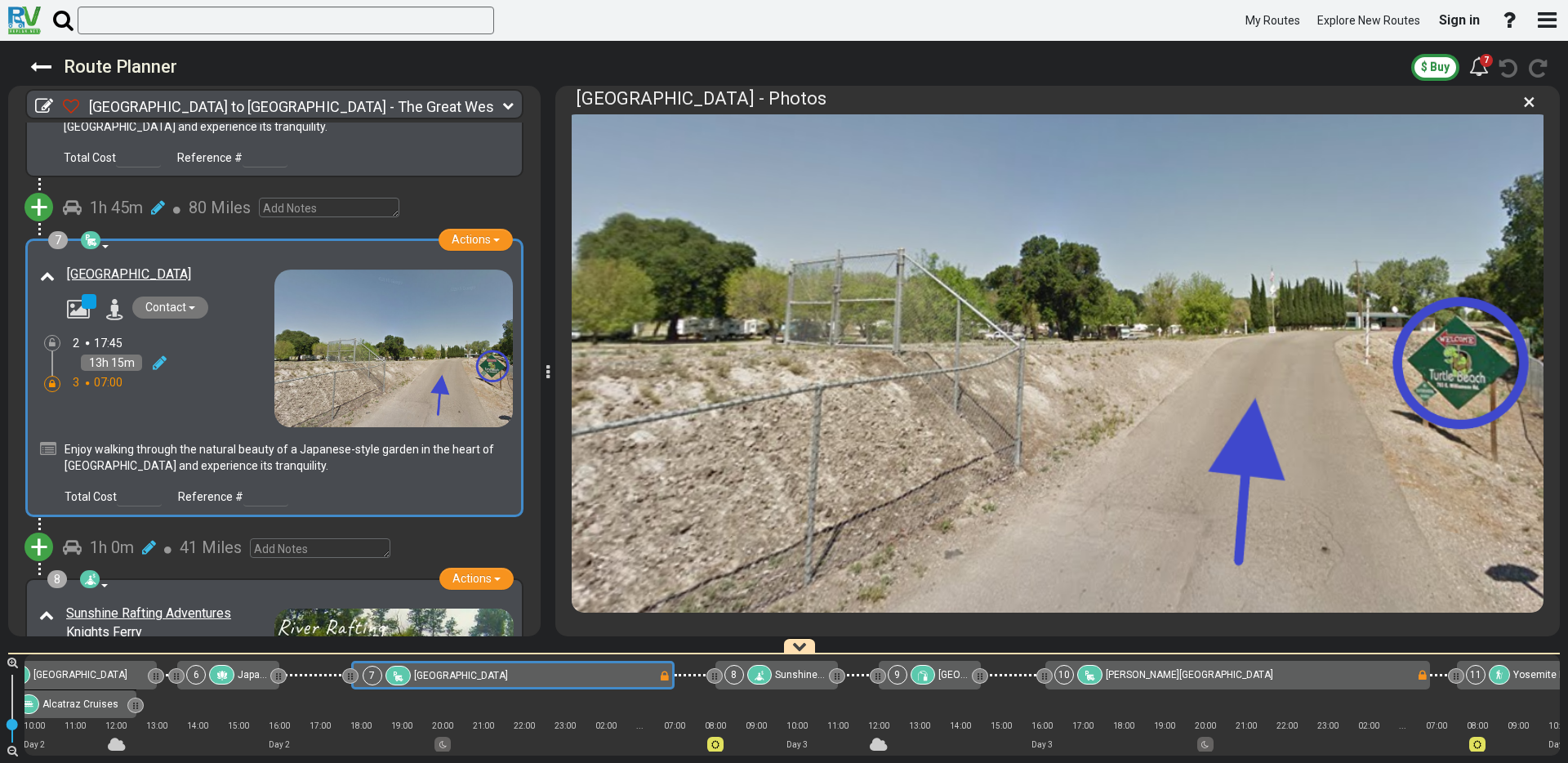
scroll to position [2080, 0]
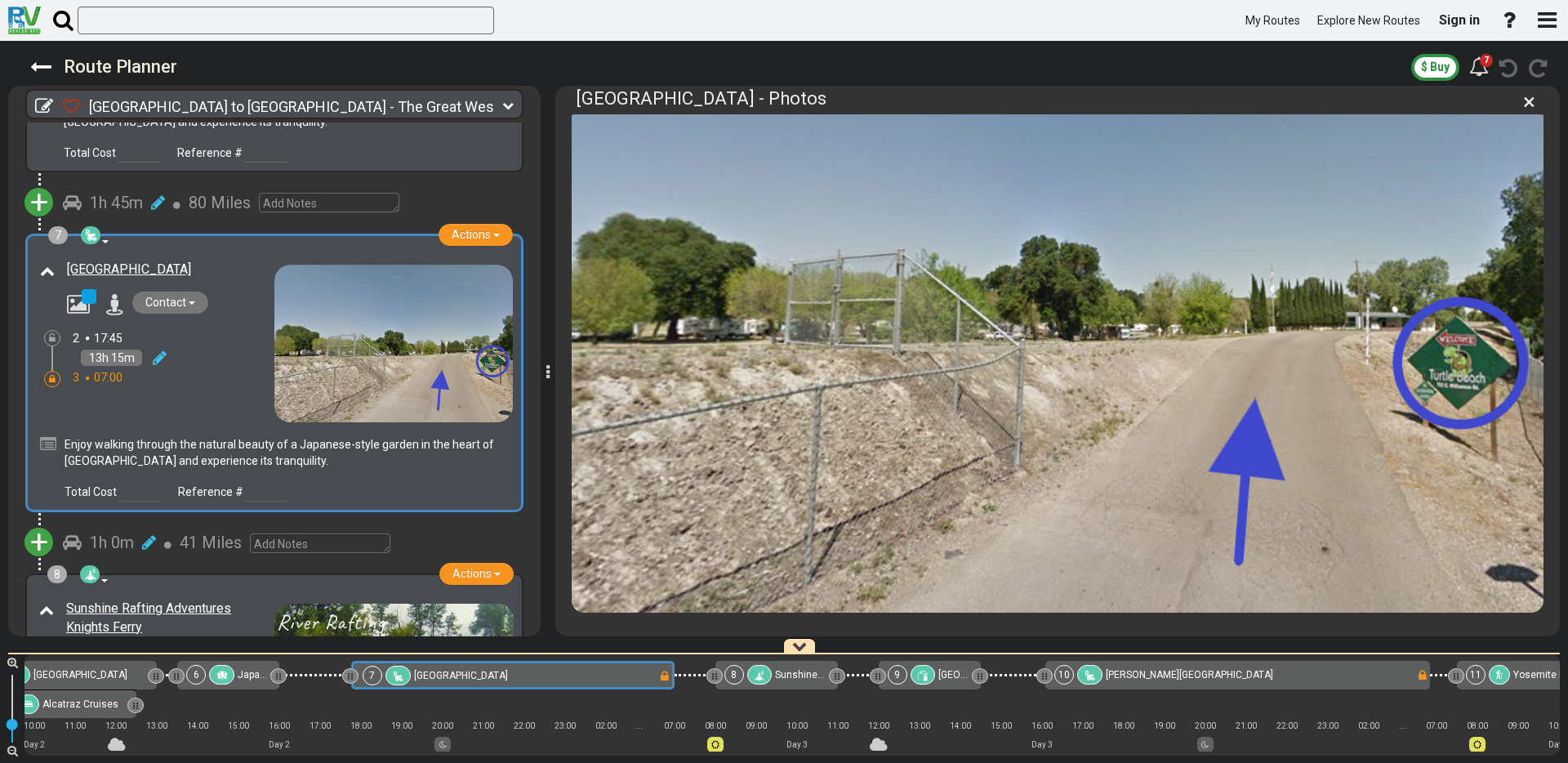
click at [114, 294] on icon at bounding box center [115, 304] width 18 height 21
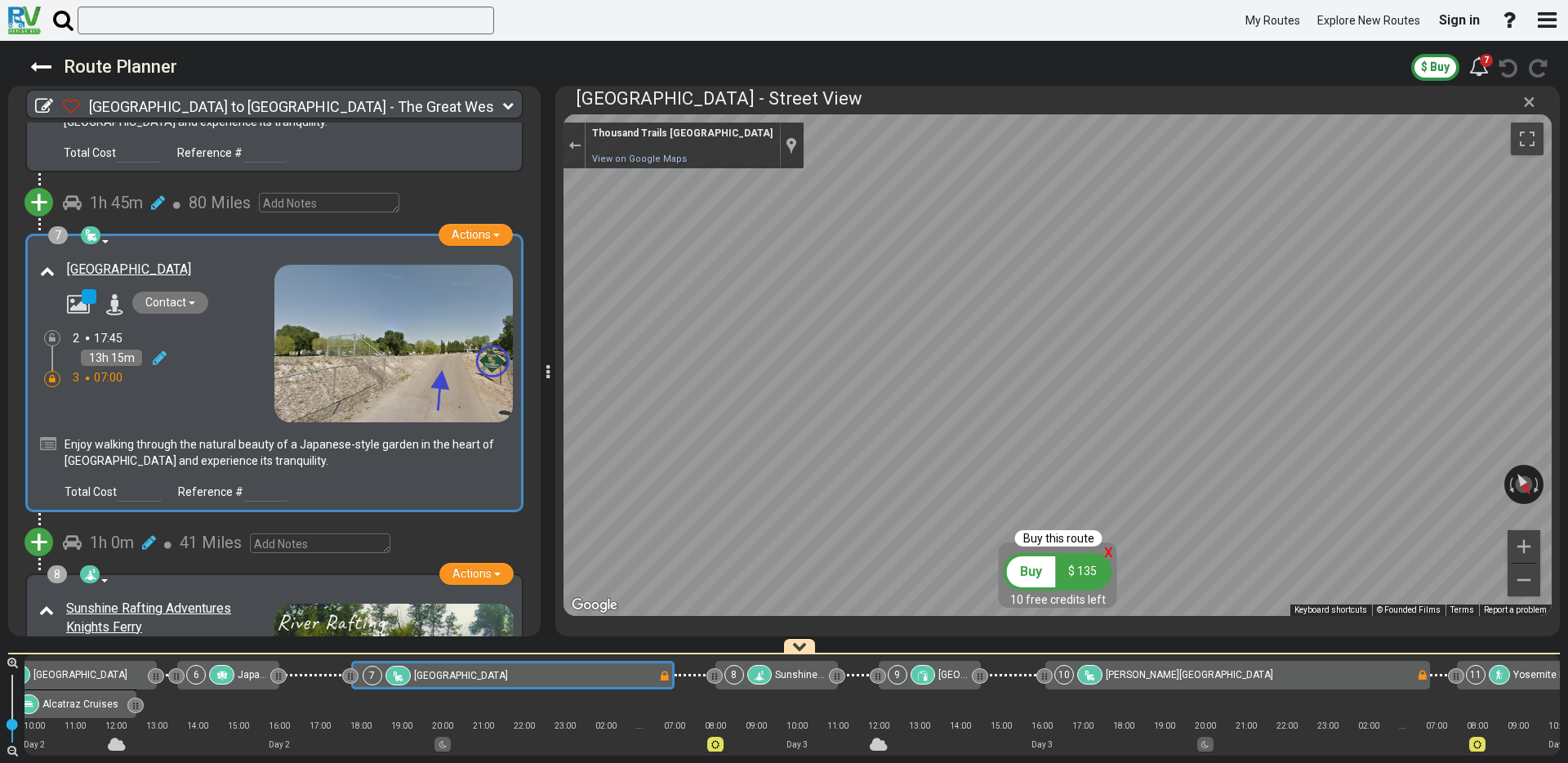
click at [1527, 103] on span "×" at bounding box center [1529, 102] width 13 height 27
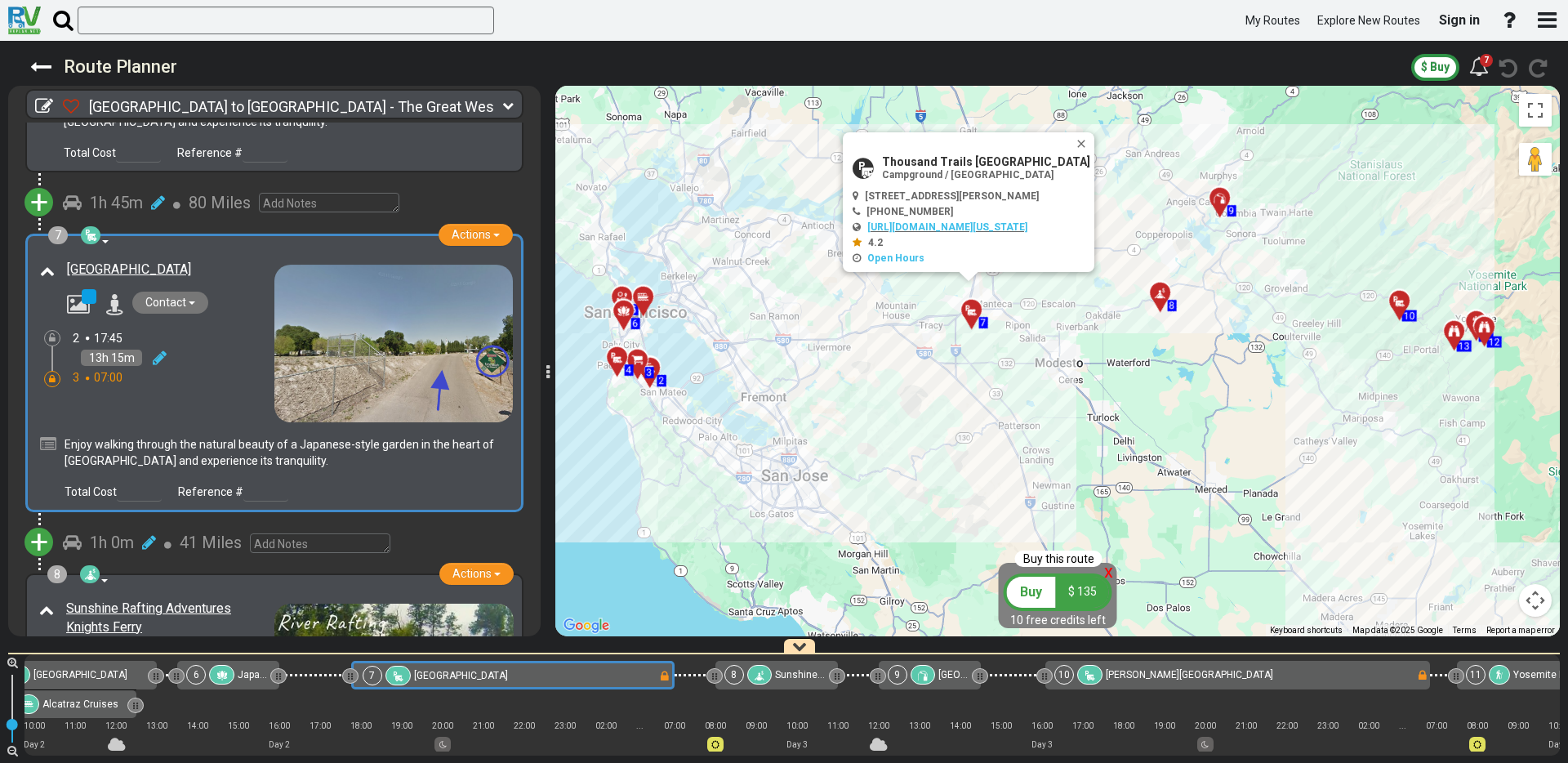
drag, startPoint x: 779, startPoint y: 257, endPoint x: 1172, endPoint y: 437, distance: 432.3
click at [1172, 437] on div "To activate drag with keyboard, press Alt + Enter. Once in keyboard drag state,…" at bounding box center [1058, 361] width 1004 height 551
